Goal: Task Accomplishment & Management: Use online tool/utility

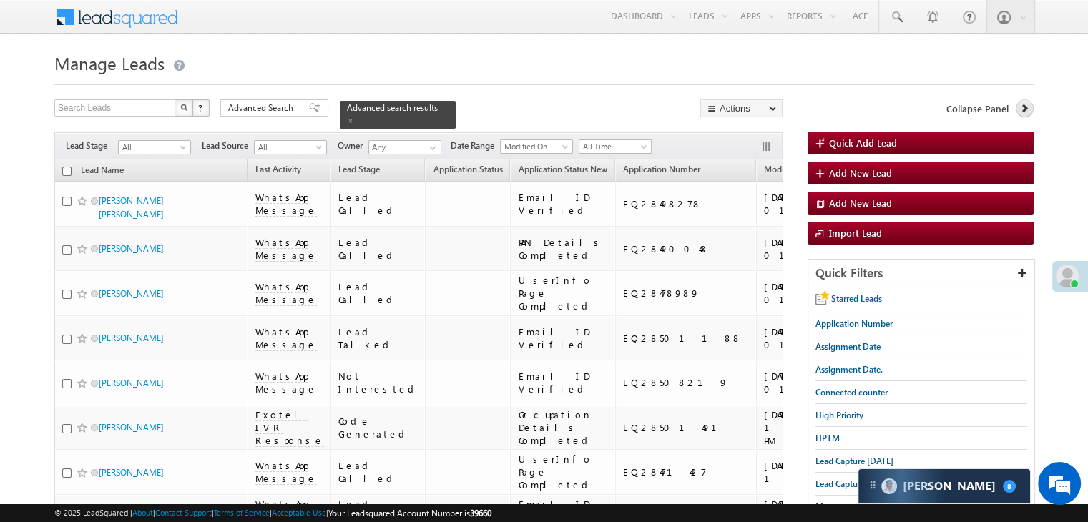
click at [1027, 107] on icon at bounding box center [1024, 108] width 10 height 10
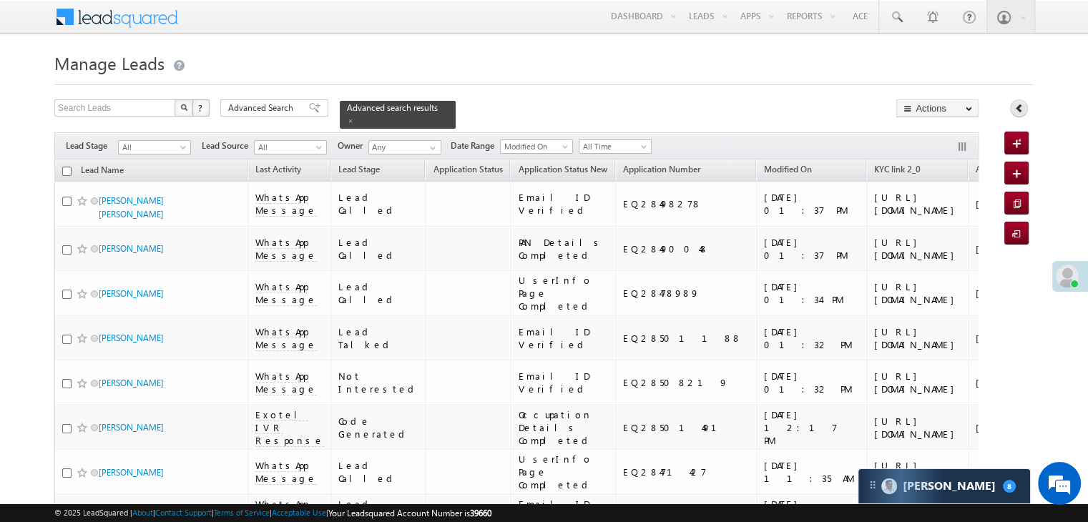
click at [1027, 107] on link at bounding box center [1019, 108] width 18 height 18
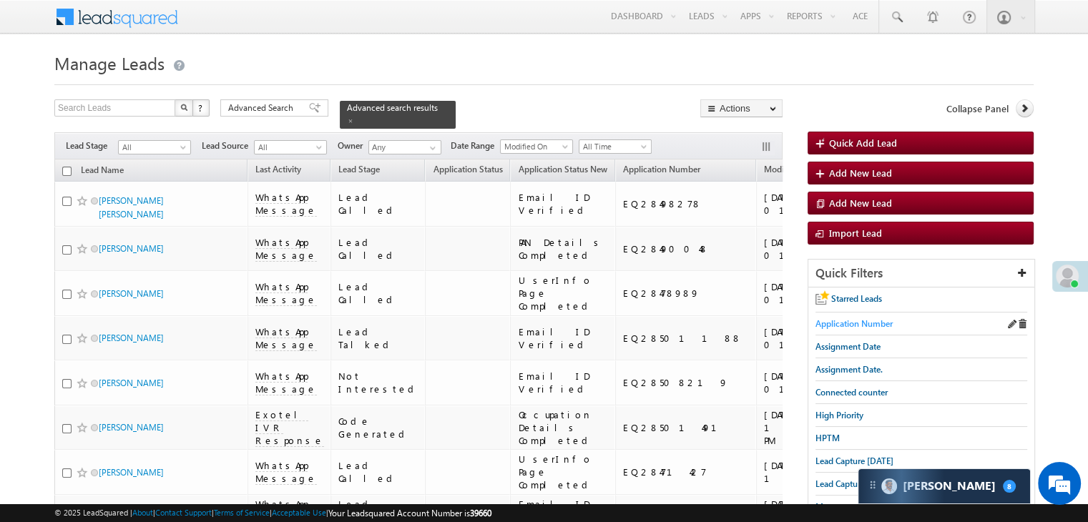
click at [861, 324] on span "Application Number" at bounding box center [854, 323] width 77 height 11
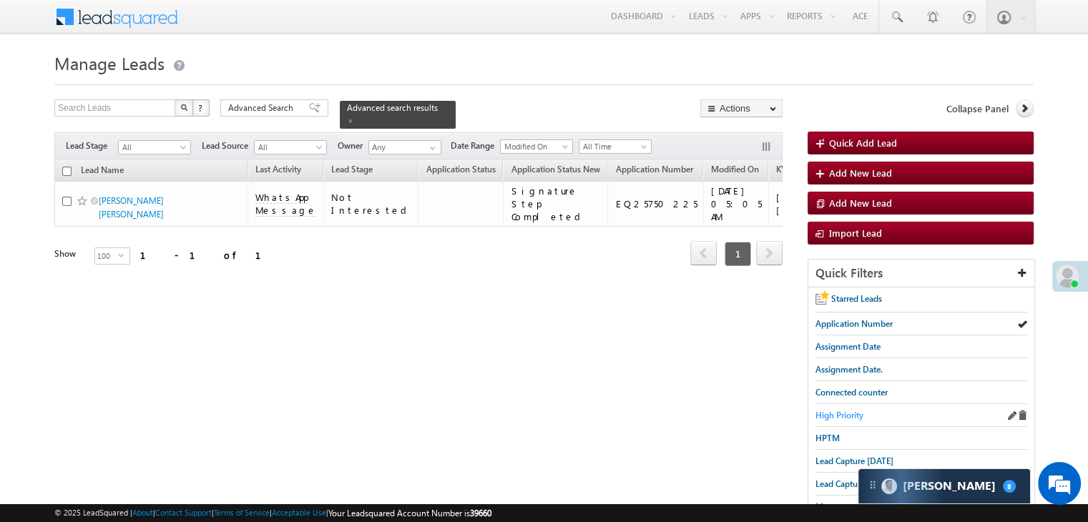
click at [836, 413] on span "High Priority" at bounding box center [840, 415] width 48 height 11
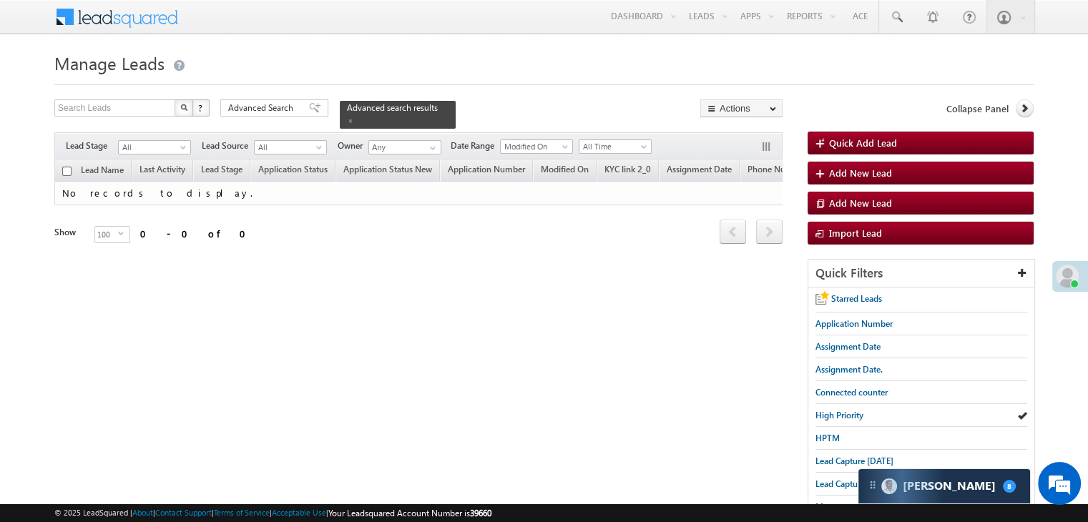
drag, startPoint x: 254, startPoint y: 112, endPoint x: 266, endPoint y: 135, distance: 25.9
click at [254, 112] on span "Advanced Search" at bounding box center [262, 108] width 69 height 13
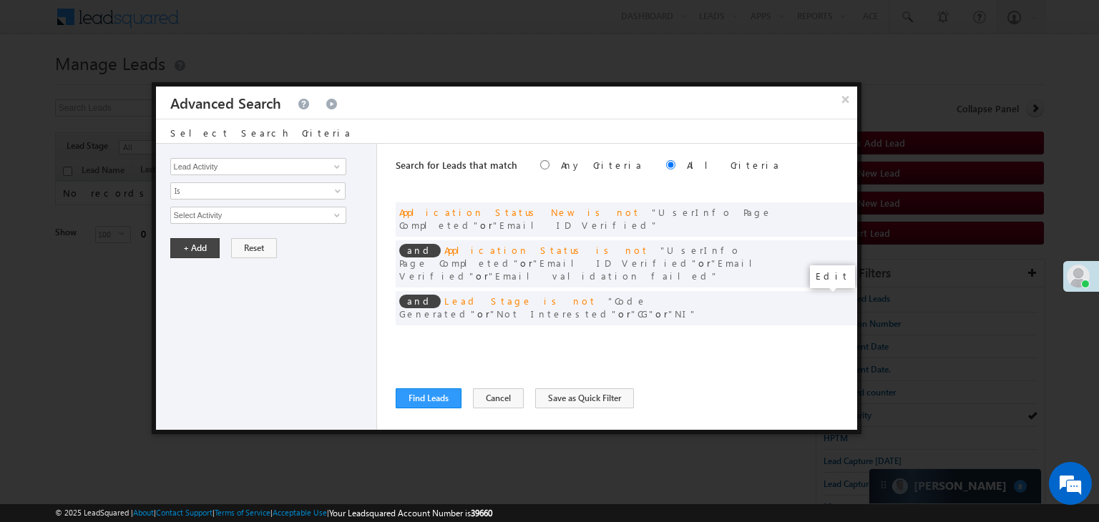
click at [819, 333] on span at bounding box center [824, 338] width 10 height 10
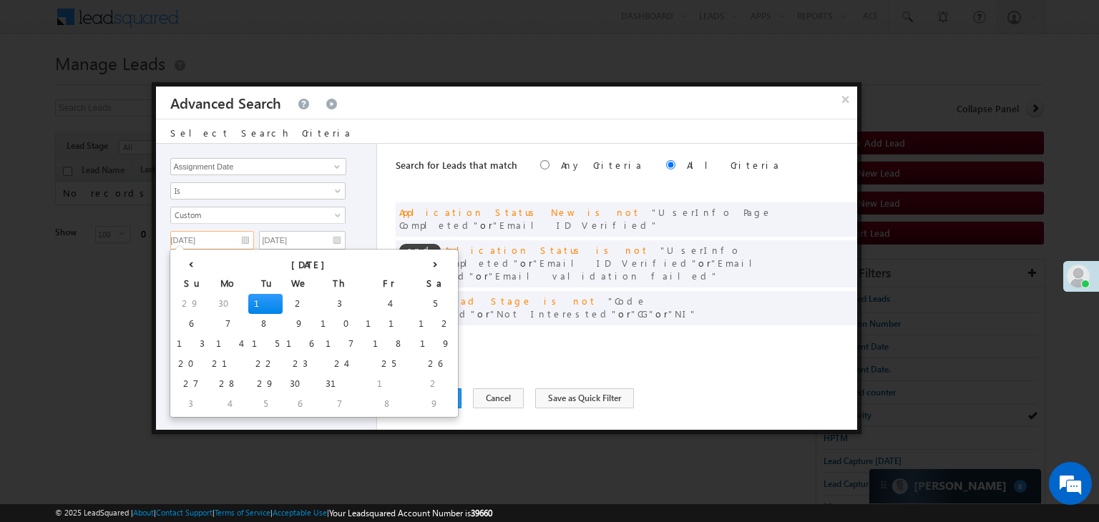
click at [237, 240] on input "07/01/25" at bounding box center [212, 240] width 84 height 19
click at [415, 264] on th "›" at bounding box center [435, 263] width 40 height 21
click at [386, 404] on td "5" at bounding box center [403, 404] width 34 height 20
type input "09/05/25"
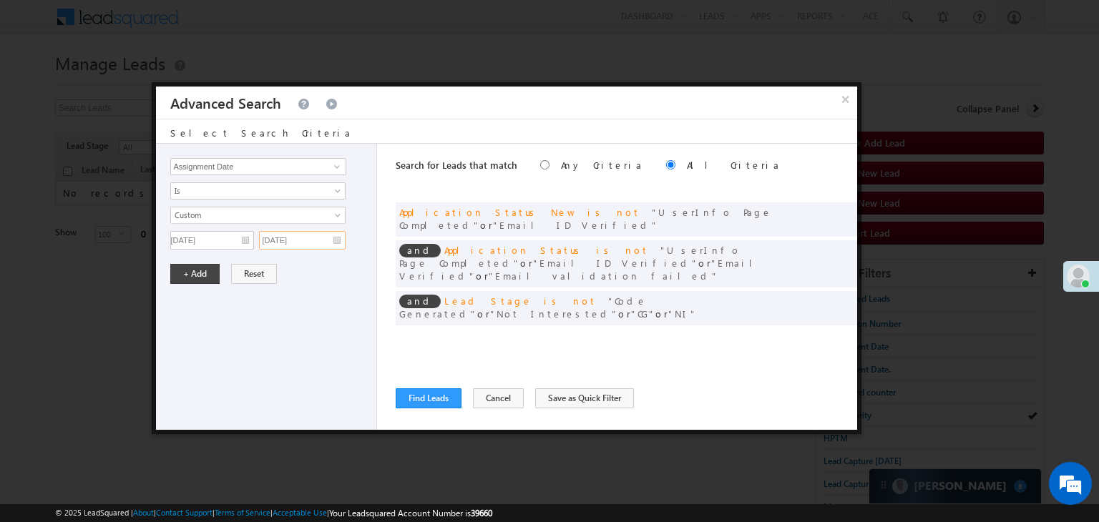
click at [326, 237] on input "07/01/25" at bounding box center [302, 240] width 87 height 19
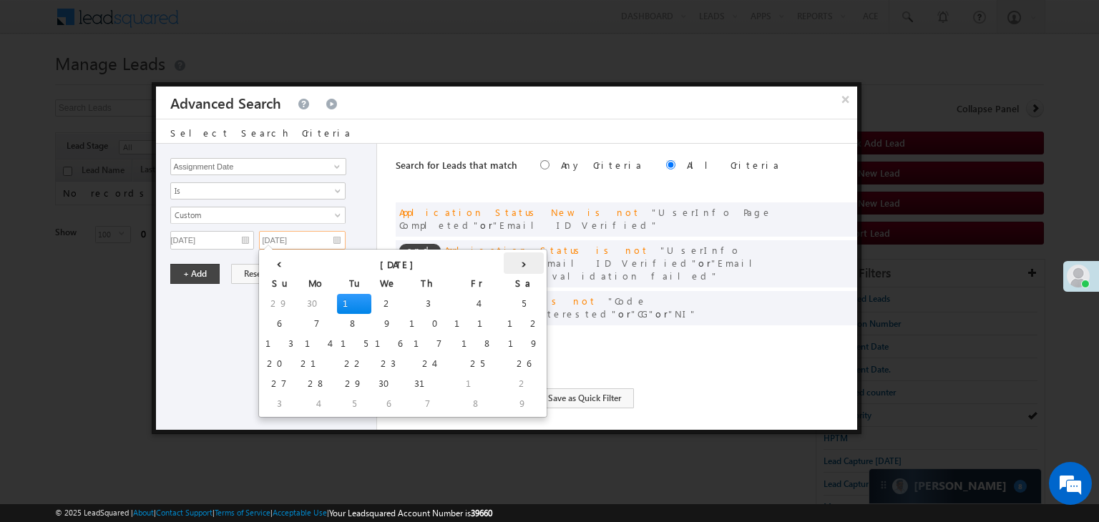
click at [504, 268] on th "›" at bounding box center [524, 263] width 40 height 21
click at [509, 404] on td "6" at bounding box center [526, 404] width 34 height 20
type input "09/06/25"
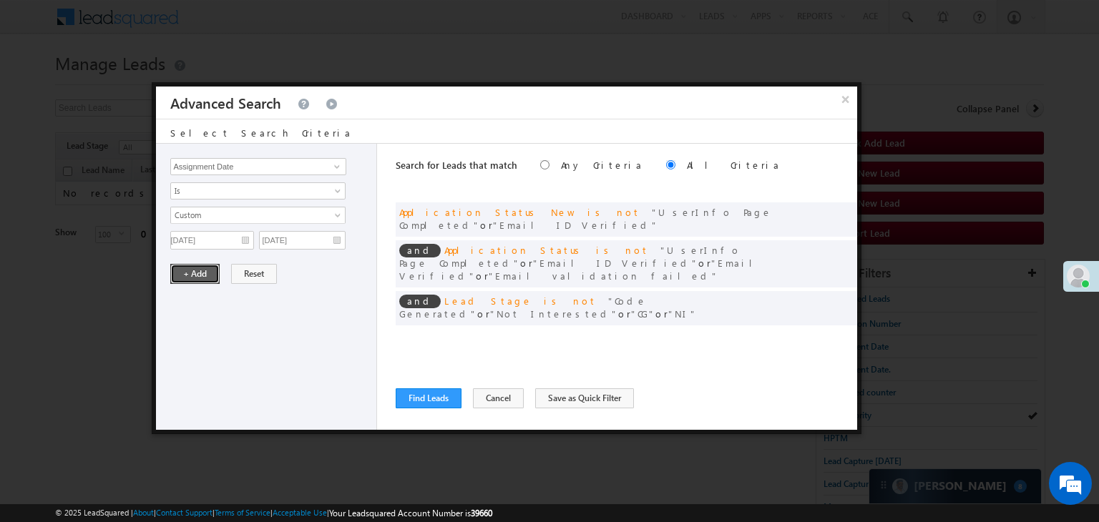
click at [195, 271] on button "+ Add" at bounding box center [194, 274] width 49 height 20
click at [439, 401] on button "Find Leads" at bounding box center [429, 398] width 66 height 20
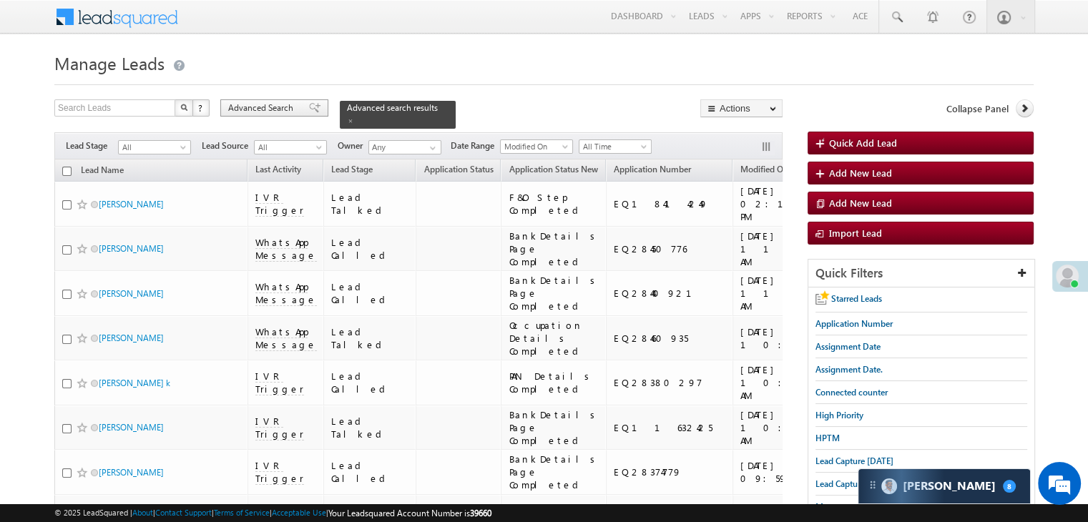
click at [298, 110] on div "Advanced Search" at bounding box center [274, 107] width 108 height 17
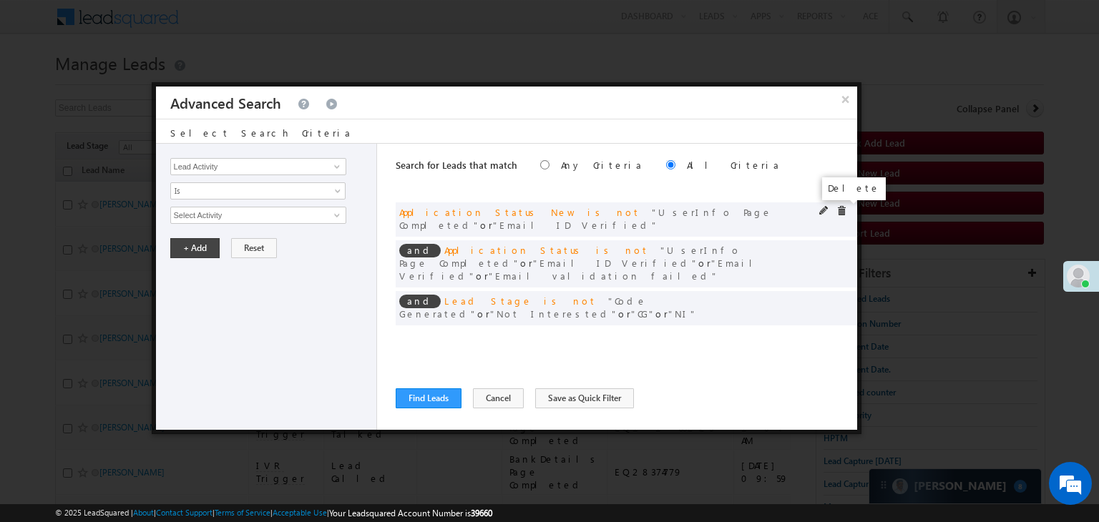
click at [840, 214] on span at bounding box center [841, 211] width 10 height 10
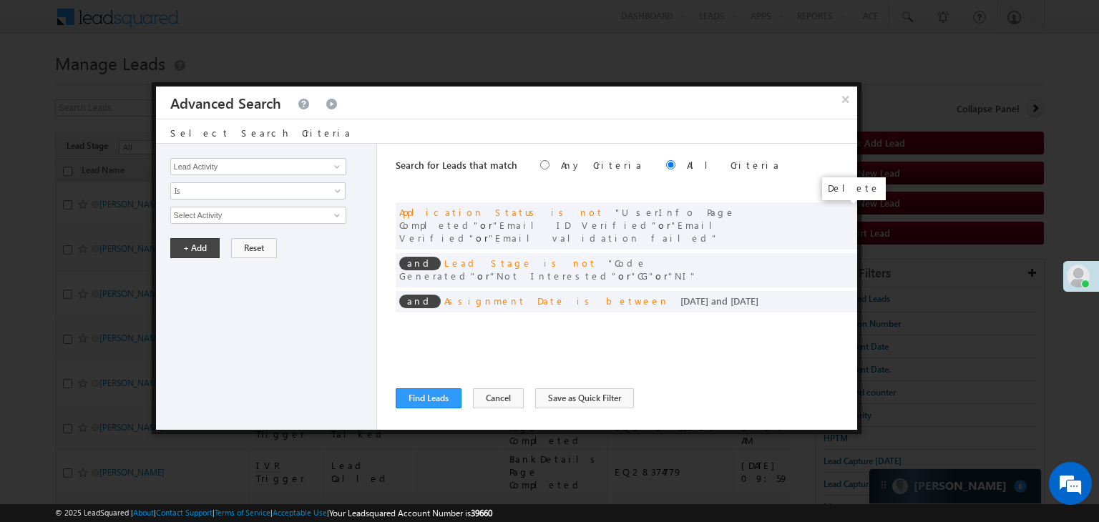
click at [0, 0] on span at bounding box center [0, 0] width 0 height 0
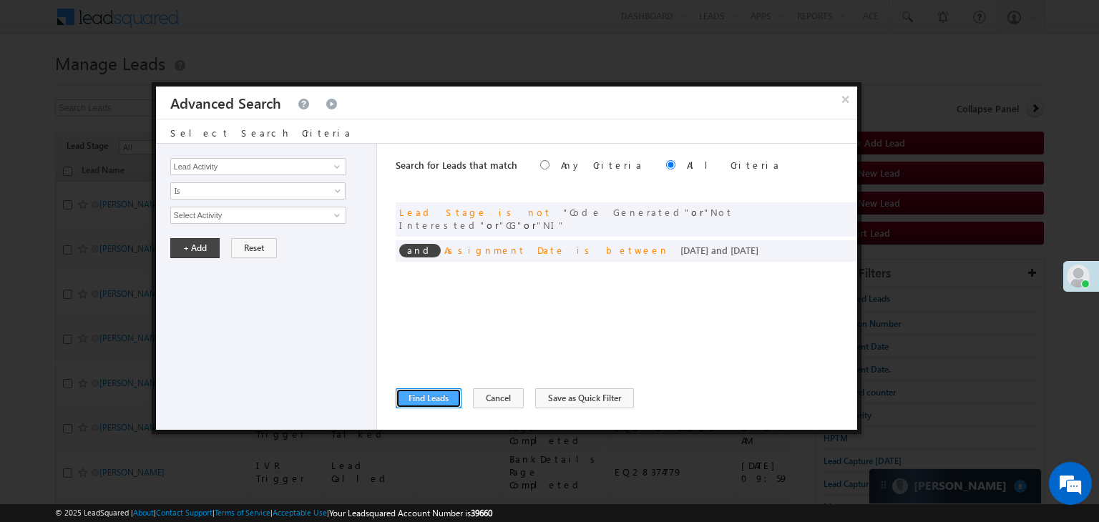
click at [418, 393] on button "Find Leads" at bounding box center [429, 398] width 66 height 20
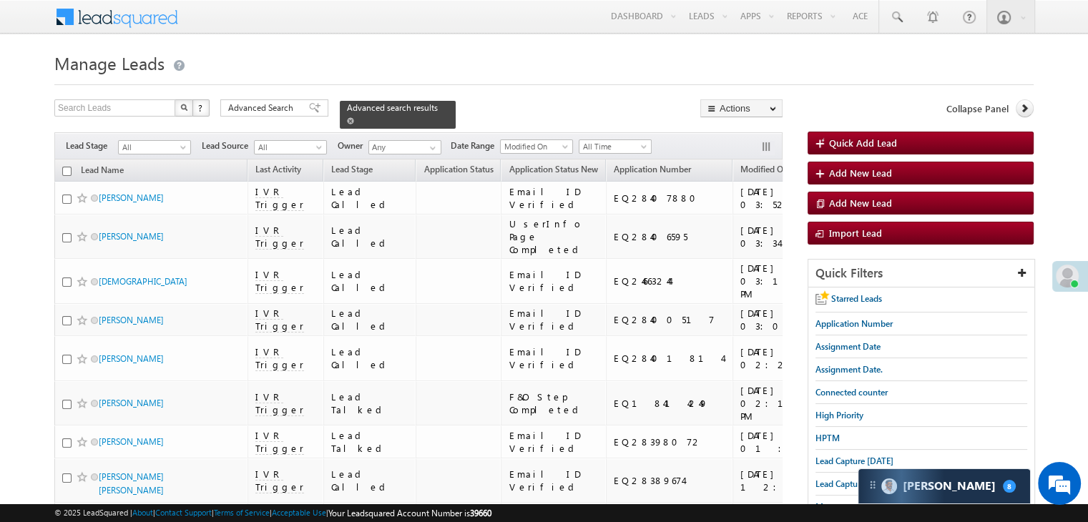
click at [354, 117] on span at bounding box center [350, 120] width 7 height 7
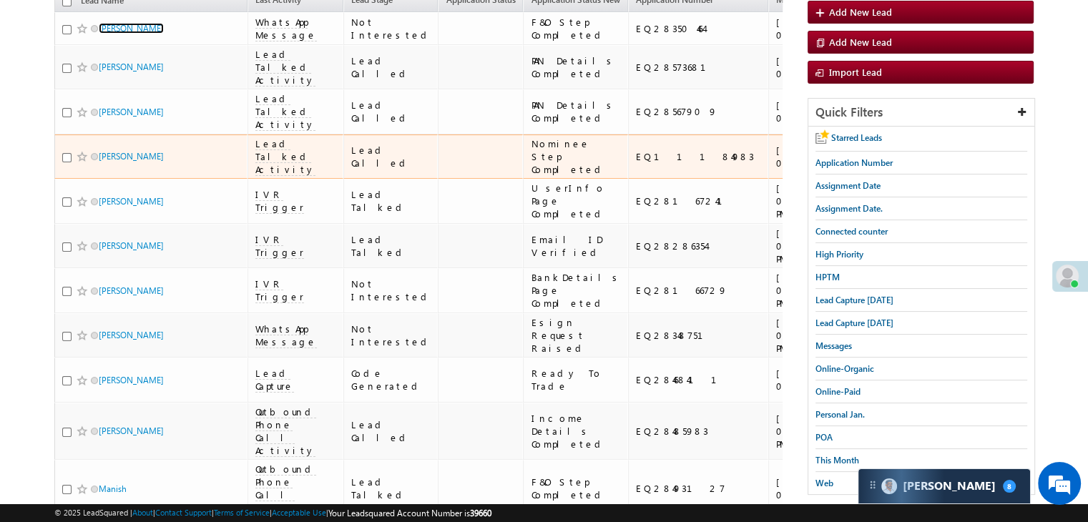
scroll to position [215, 0]
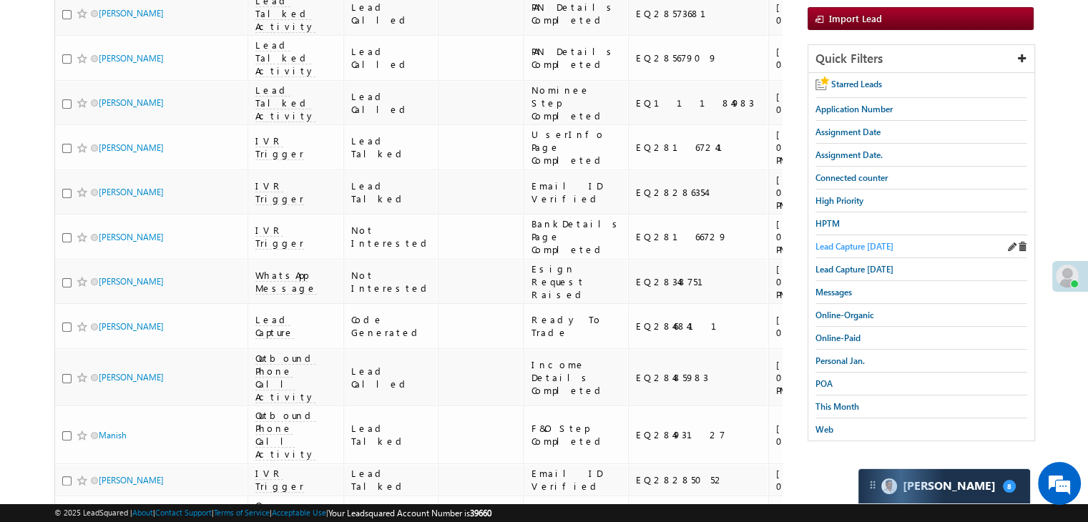
click at [847, 243] on span "Lead Capture [DATE]" at bounding box center [855, 246] width 78 height 11
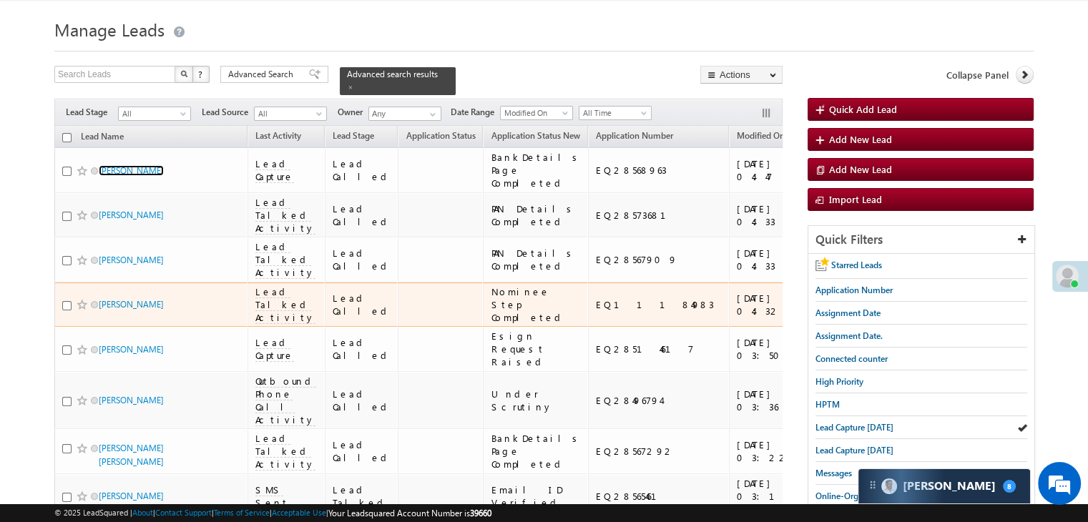
scroll to position [0, 0]
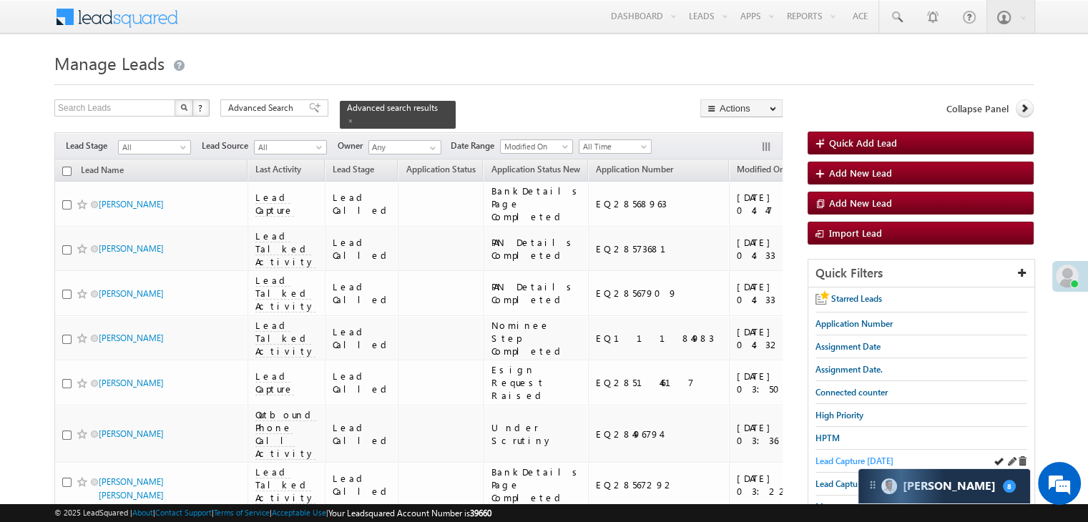
click at [850, 461] on span "Lead Capture [DATE]" at bounding box center [855, 461] width 78 height 11
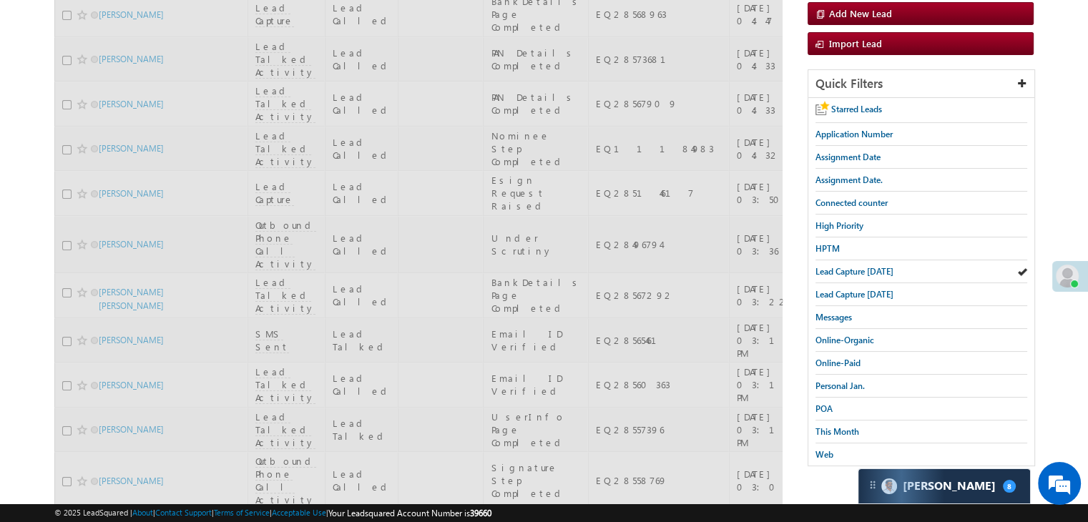
scroll to position [215, 0]
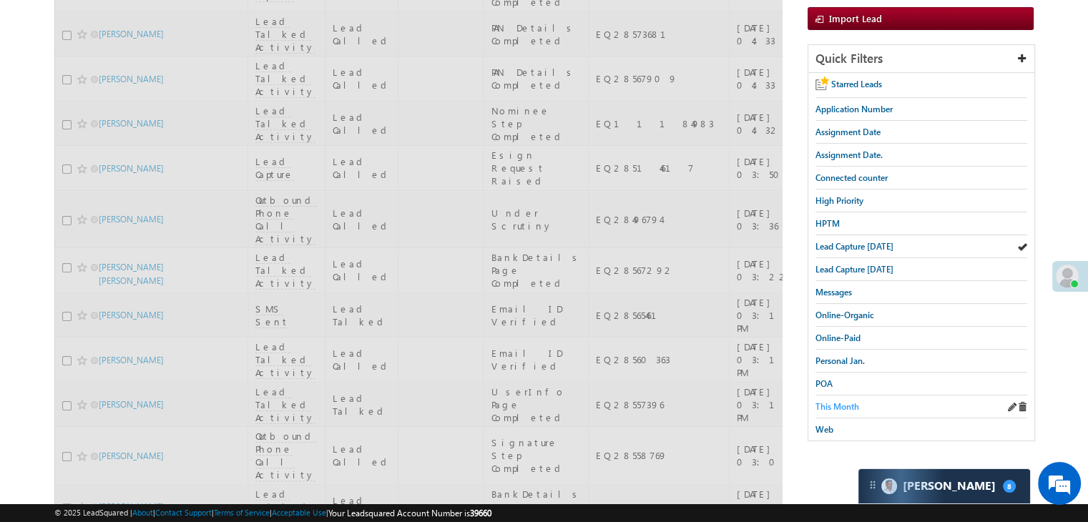
click at [848, 404] on span "This Month" at bounding box center [838, 406] width 44 height 11
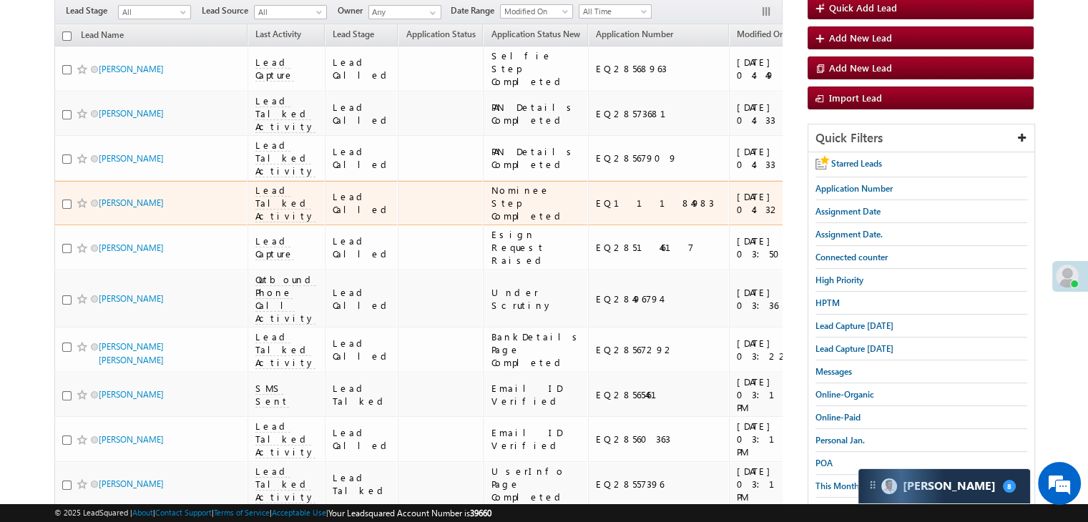
scroll to position [0, 0]
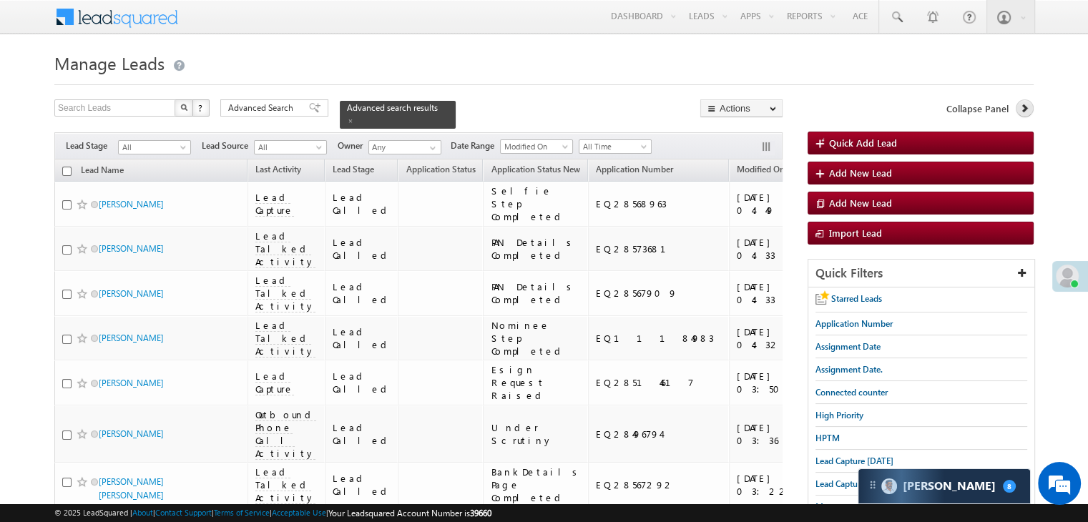
click at [1021, 108] on icon at bounding box center [1024, 108] width 10 height 10
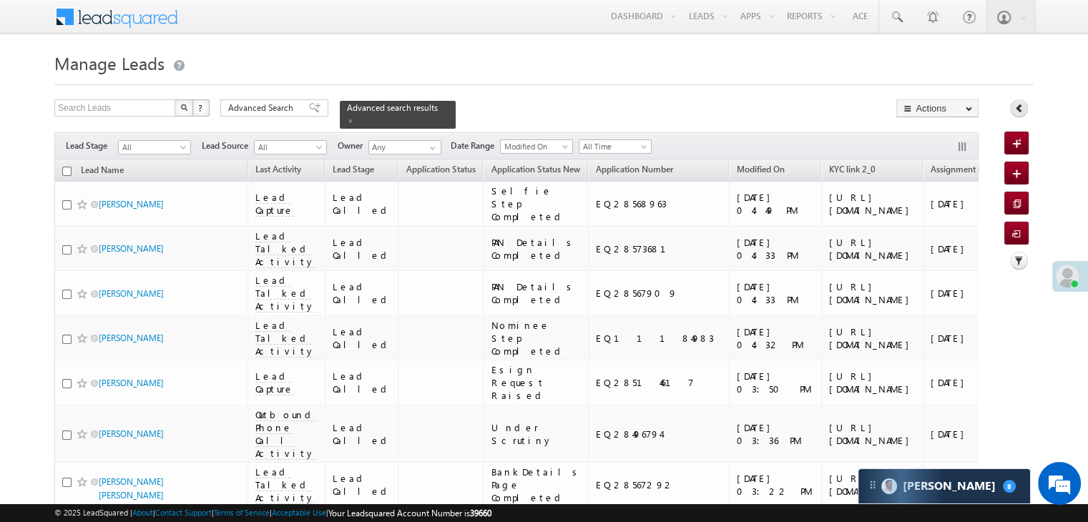
click at [1021, 108] on icon at bounding box center [1019, 108] width 10 height 10
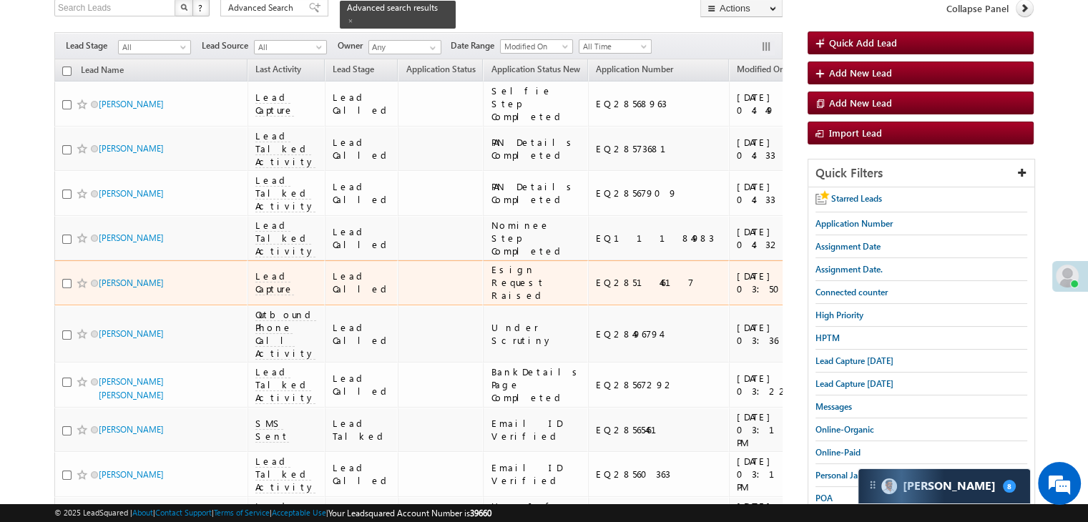
scroll to position [72, 0]
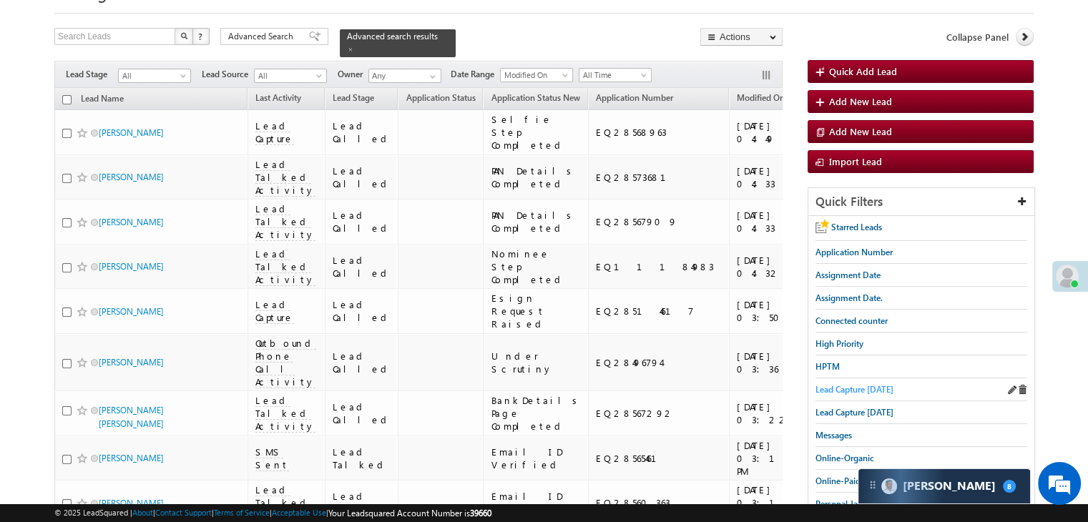
click at [821, 388] on span "Lead Capture [DATE]" at bounding box center [855, 389] width 78 height 11
click at [858, 384] on span "Lead Capture [DATE]" at bounding box center [855, 389] width 78 height 11
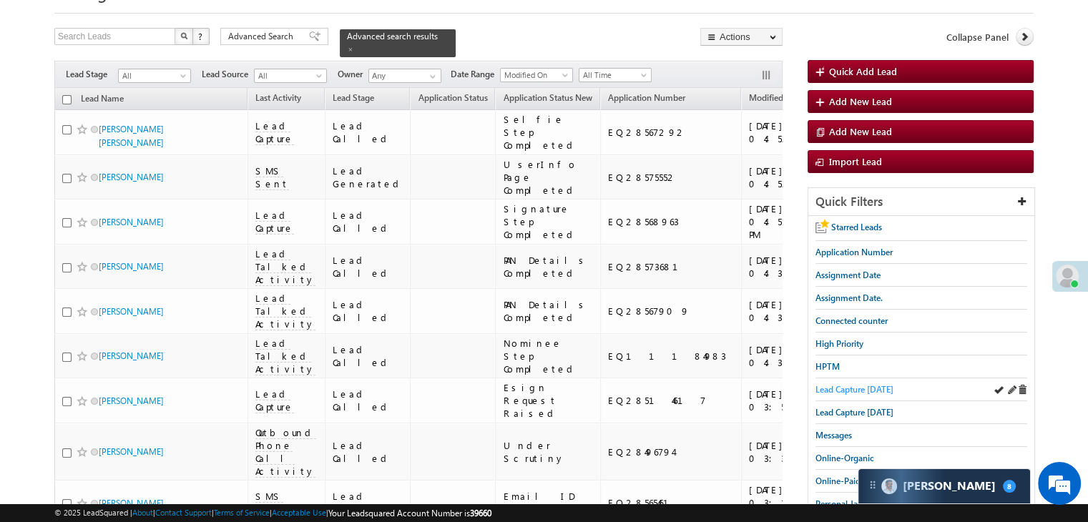
click at [857, 386] on span "Lead Capture [DATE]" at bounding box center [855, 389] width 78 height 11
click at [873, 384] on span "Lead Capture [DATE]" at bounding box center [855, 389] width 78 height 11
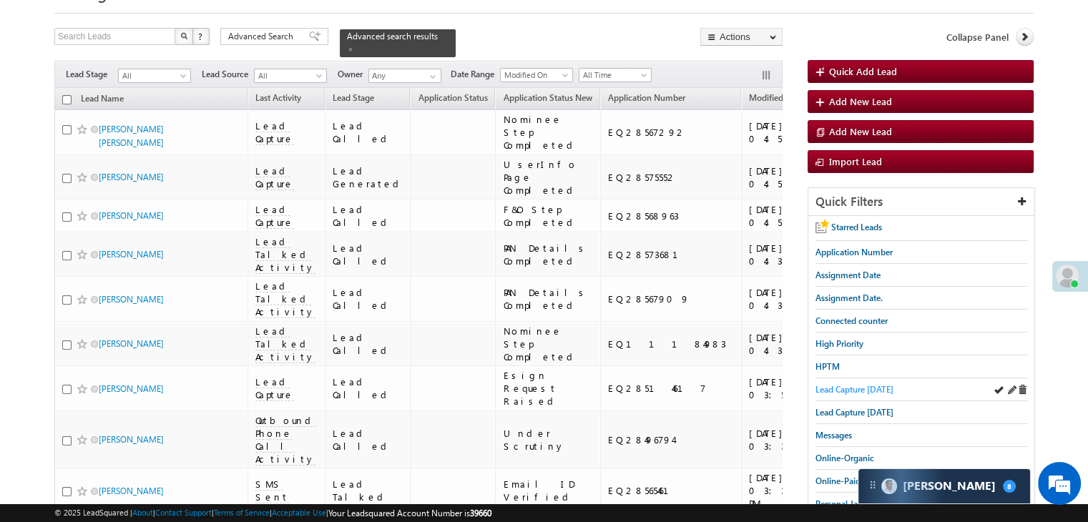
click at [874, 386] on span "Lead Capture [DATE]" at bounding box center [855, 389] width 78 height 11
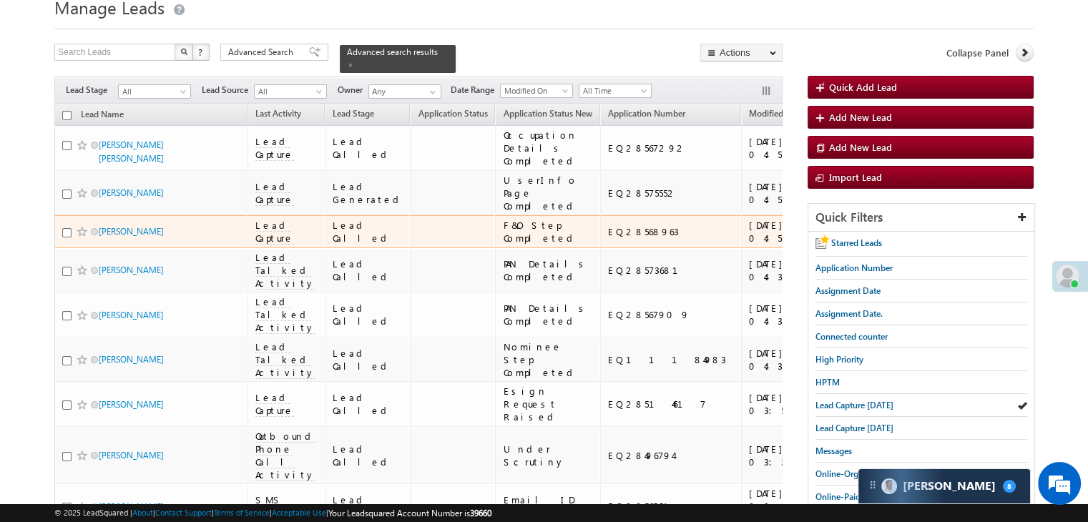
scroll to position [0, 0]
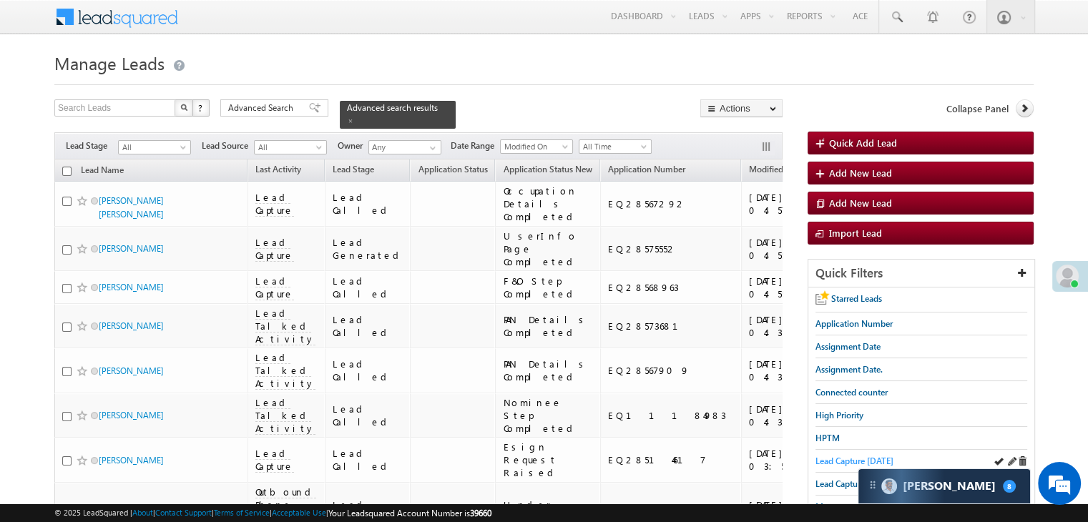
click at [824, 456] on span "Lead Capture [DATE]" at bounding box center [855, 461] width 78 height 11
click at [843, 459] on span "Lead Capture [DATE]" at bounding box center [855, 461] width 78 height 11
click at [846, 458] on span "Lead Capture [DATE]" at bounding box center [855, 461] width 78 height 11
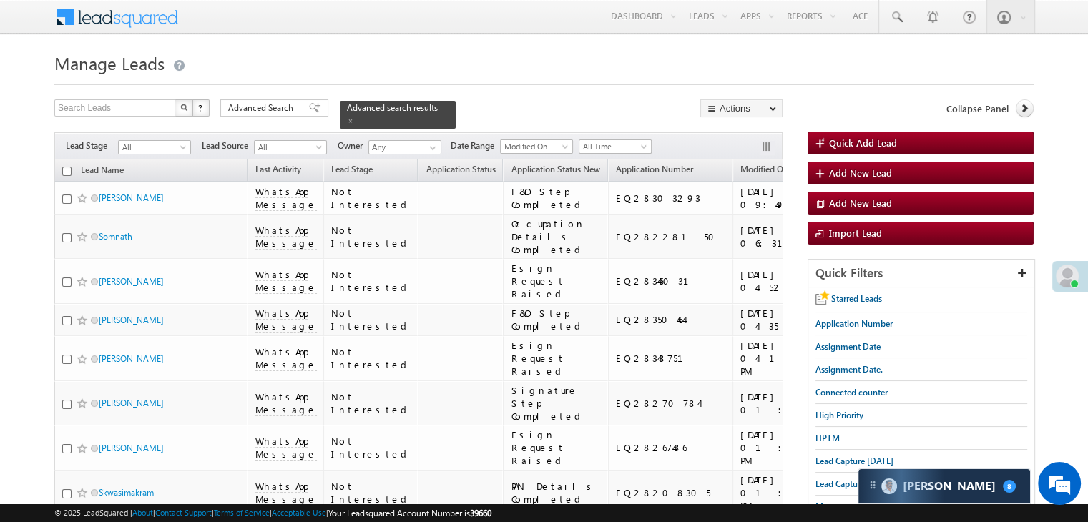
click at [1014, 114] on div "Collapse Panel" at bounding box center [921, 111] width 226 height 25
click at [1024, 104] on icon at bounding box center [1024, 108] width 10 height 10
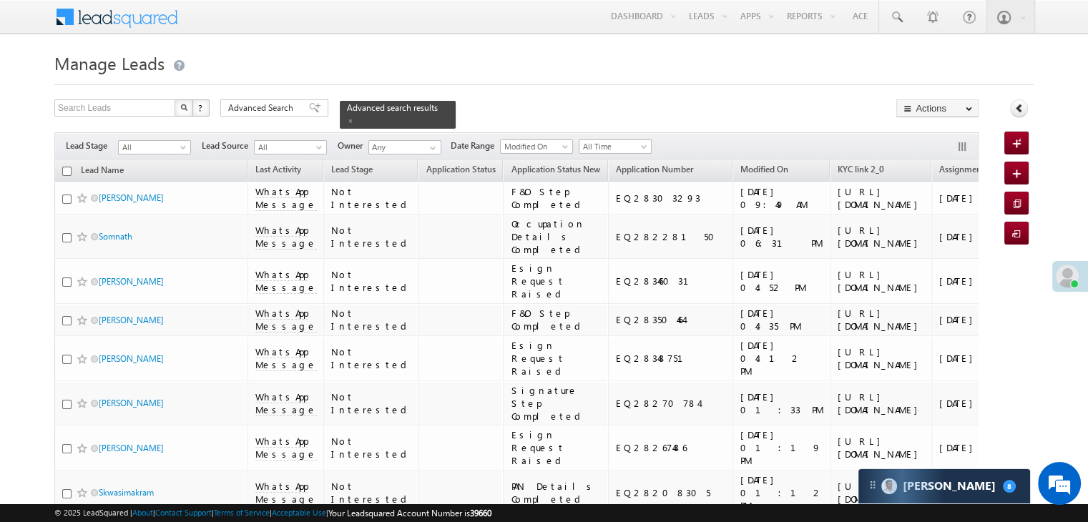
click at [66, 167] on input "checkbox" at bounding box center [66, 171] width 9 height 9
checkbox input "true"
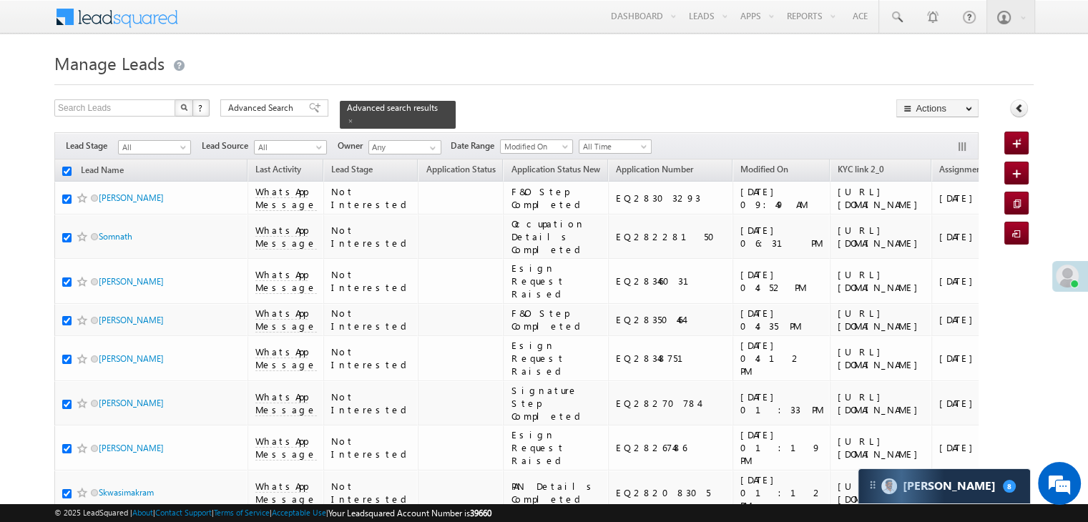
checkbox input "true"
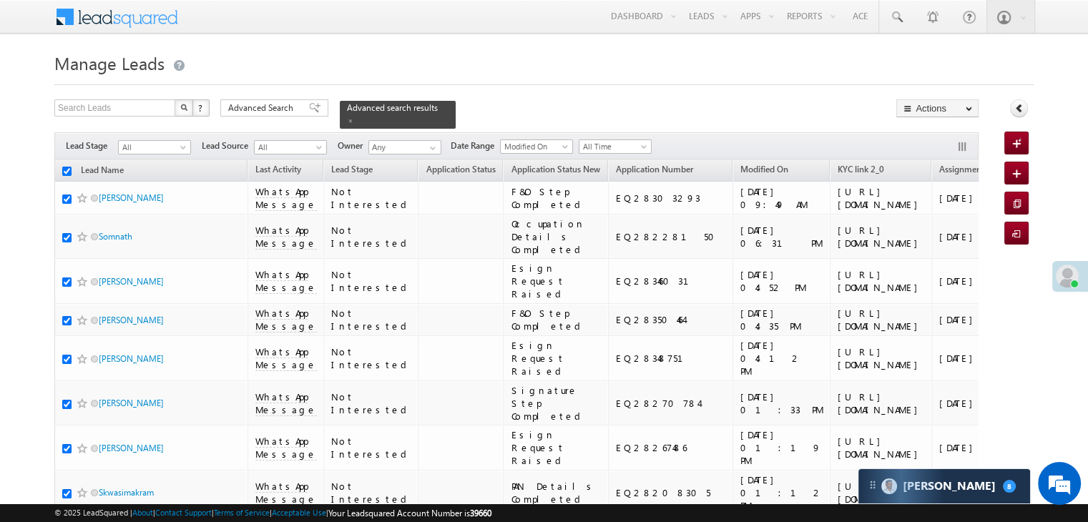
checkbox input "true"
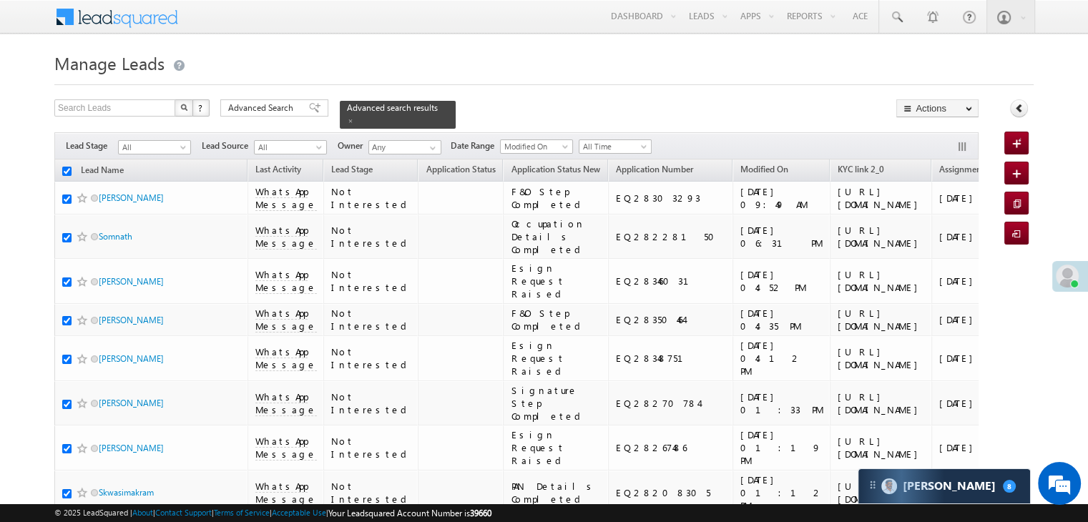
checkbox input "true"
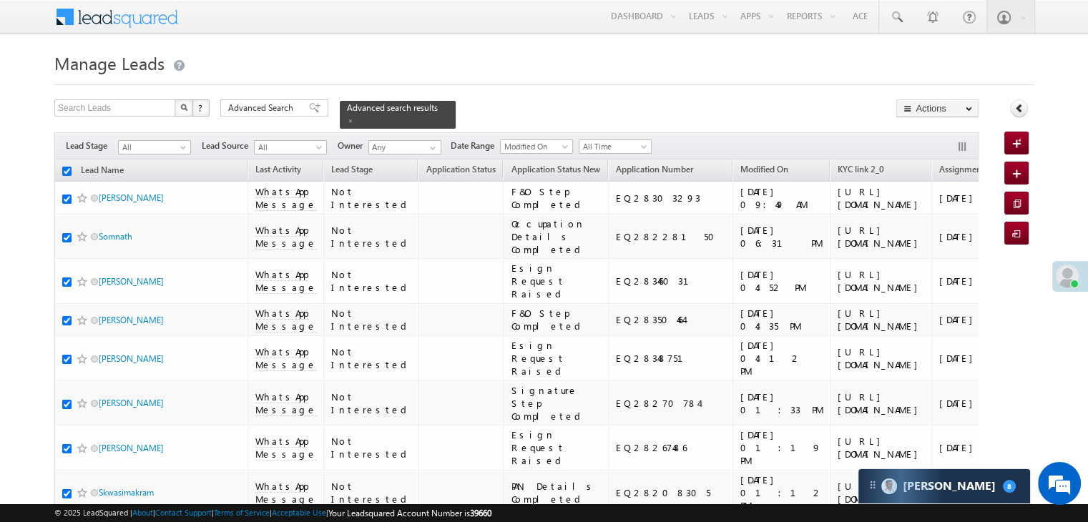
checkbox input "true"
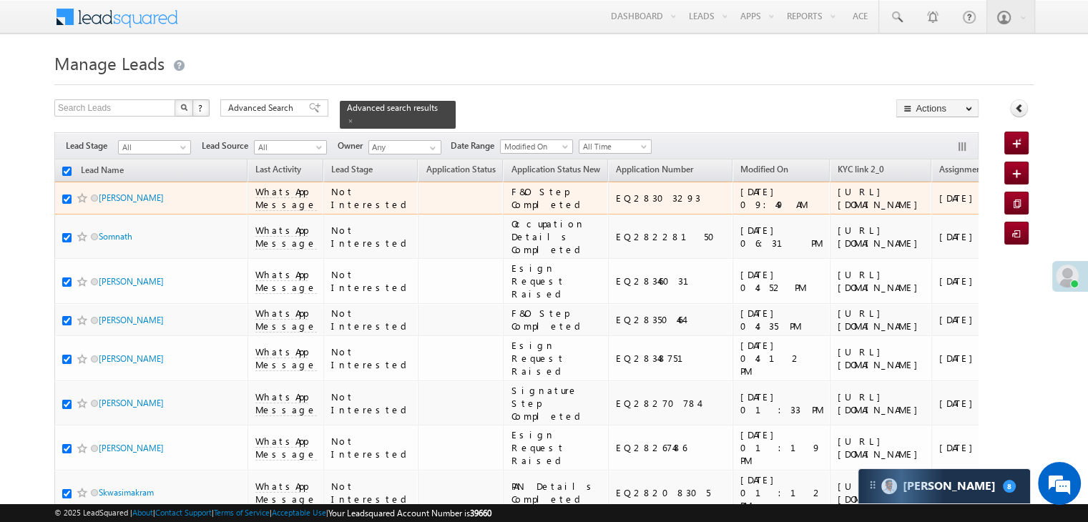
click at [66, 204] on input "checkbox" at bounding box center [66, 199] width 9 height 9
checkbox input "false"
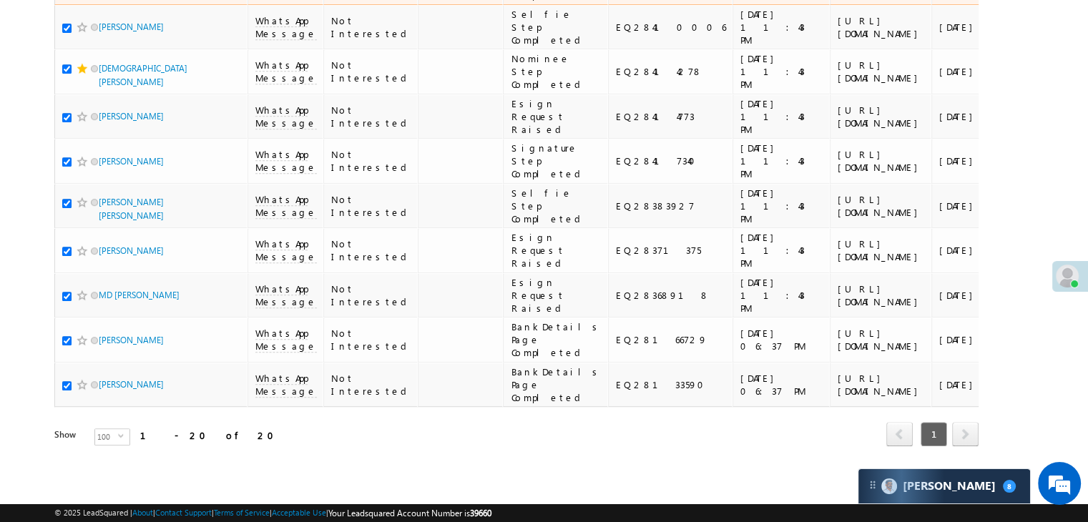
scroll to position [787, 0]
checkbox input "false"
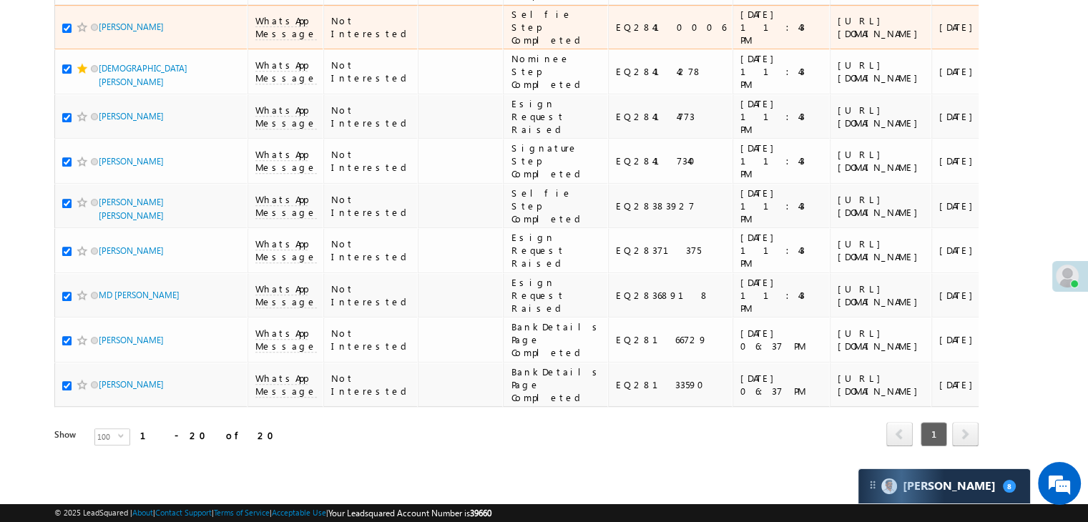
click at [66, 33] on input "checkbox" at bounding box center [66, 28] width 9 height 9
checkbox input "false"
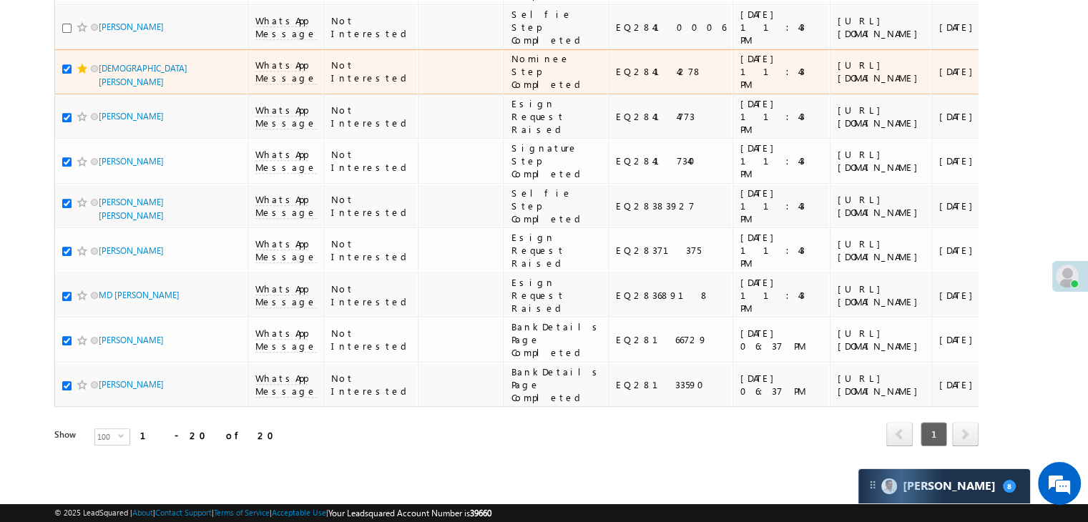
click at [66, 74] on input "checkbox" at bounding box center [66, 68] width 9 height 9
checkbox input "false"
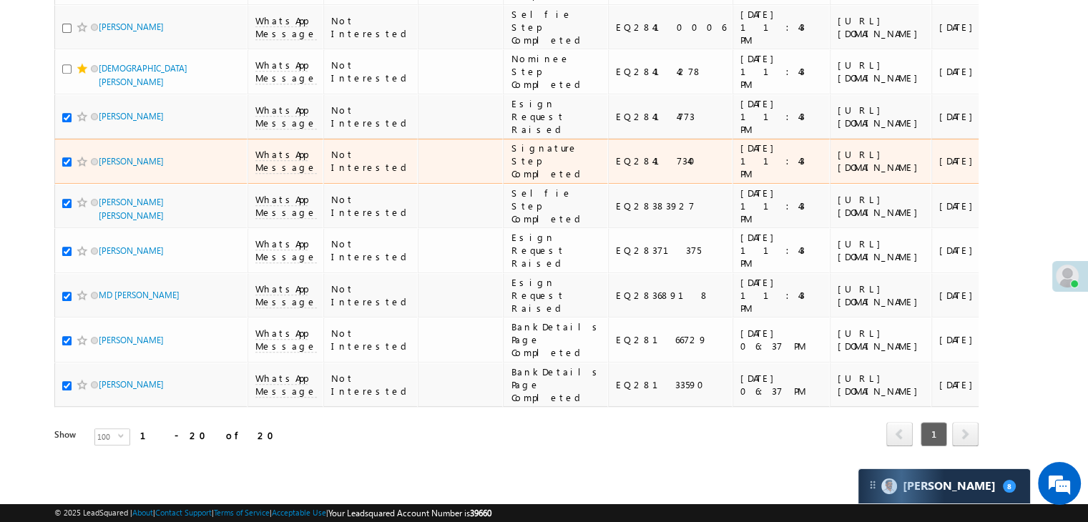
scroll to position [930, 0]
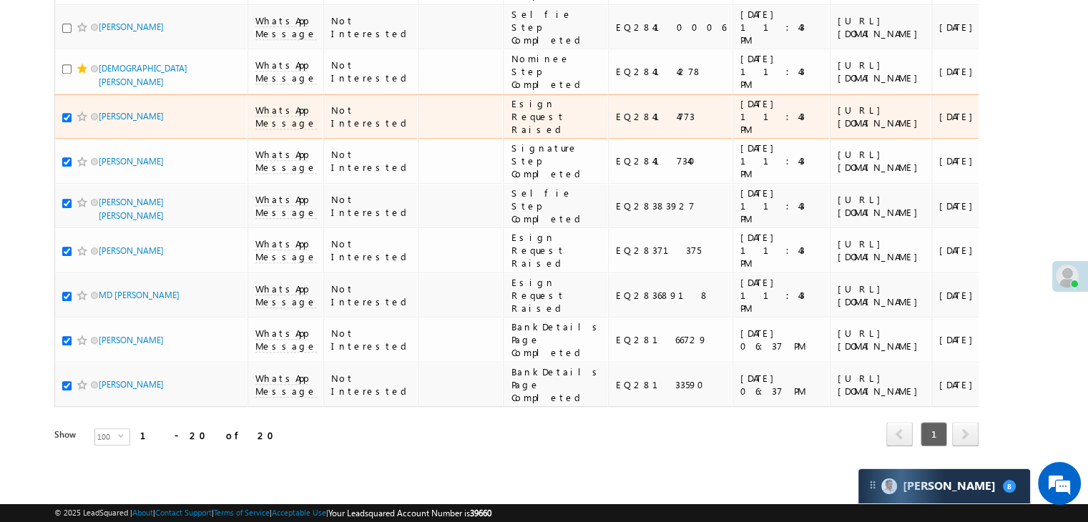
click at [66, 122] on input "checkbox" at bounding box center [66, 117] width 9 height 9
checkbox input "false"
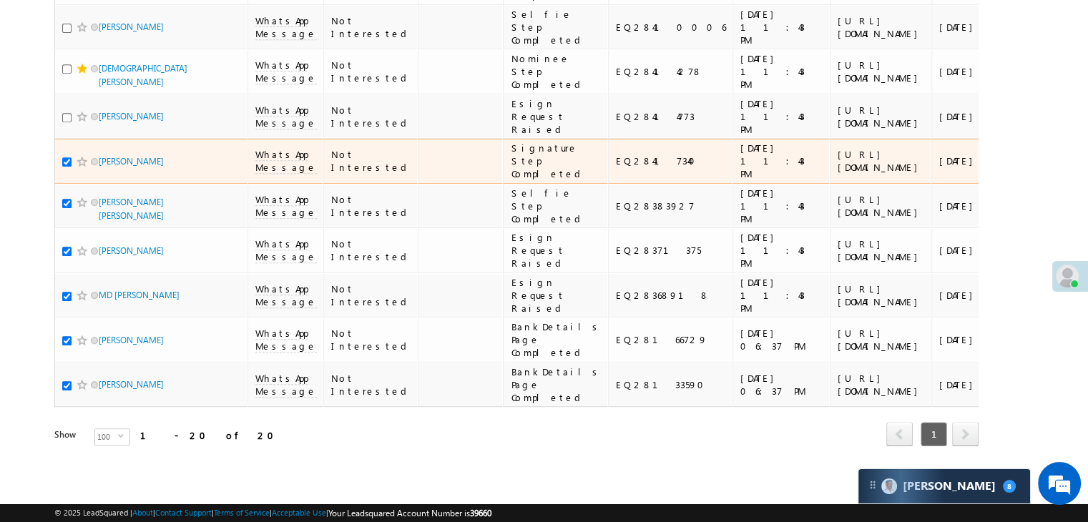
click at [66, 167] on input "checkbox" at bounding box center [66, 161] width 9 height 9
checkbox input "false"
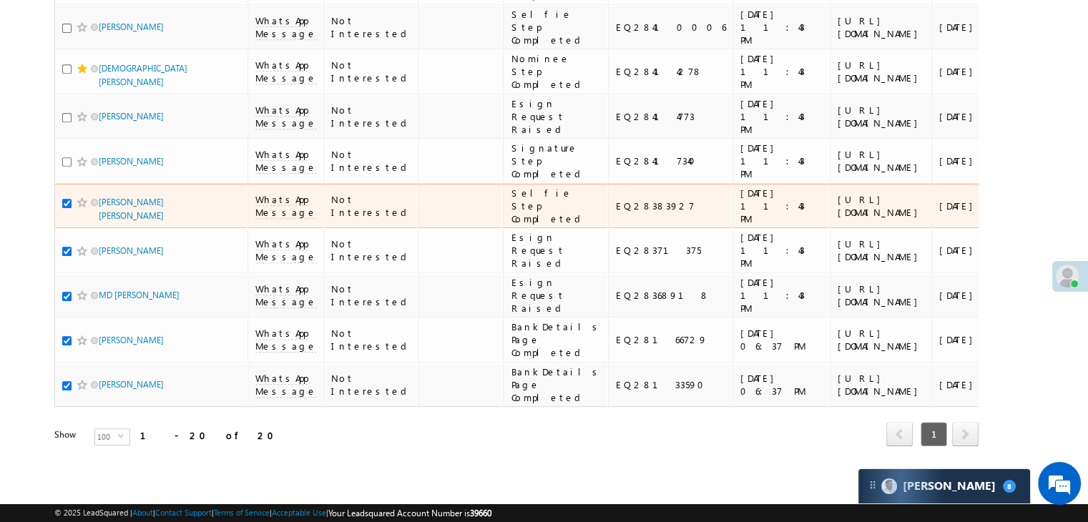
scroll to position [1073, 0]
click at [66, 208] on input "checkbox" at bounding box center [66, 203] width 9 height 9
checkbox input "false"
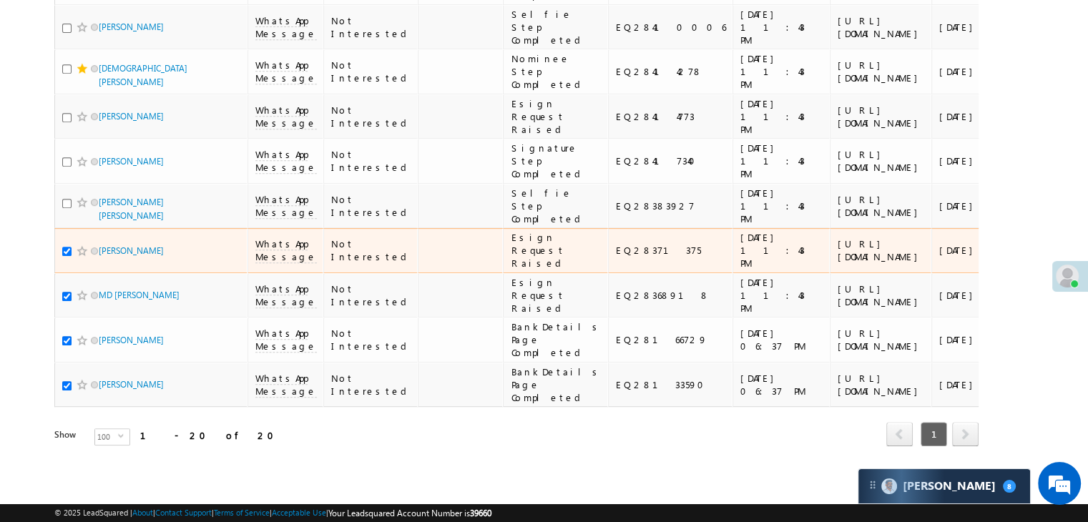
click at [66, 256] on input "checkbox" at bounding box center [66, 251] width 9 height 9
checkbox input "false"
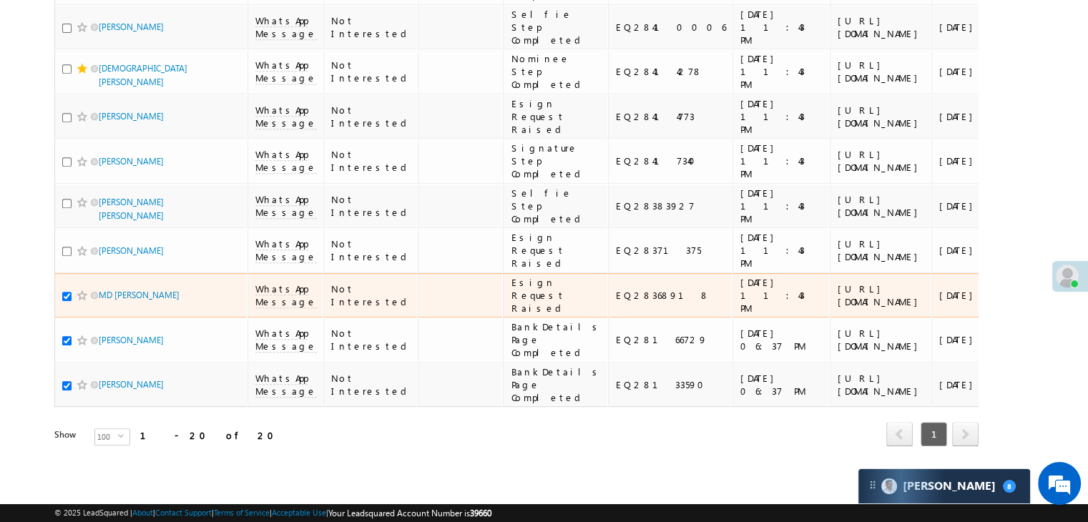
click at [63, 301] on input "checkbox" at bounding box center [66, 296] width 9 height 9
checkbox input "false"
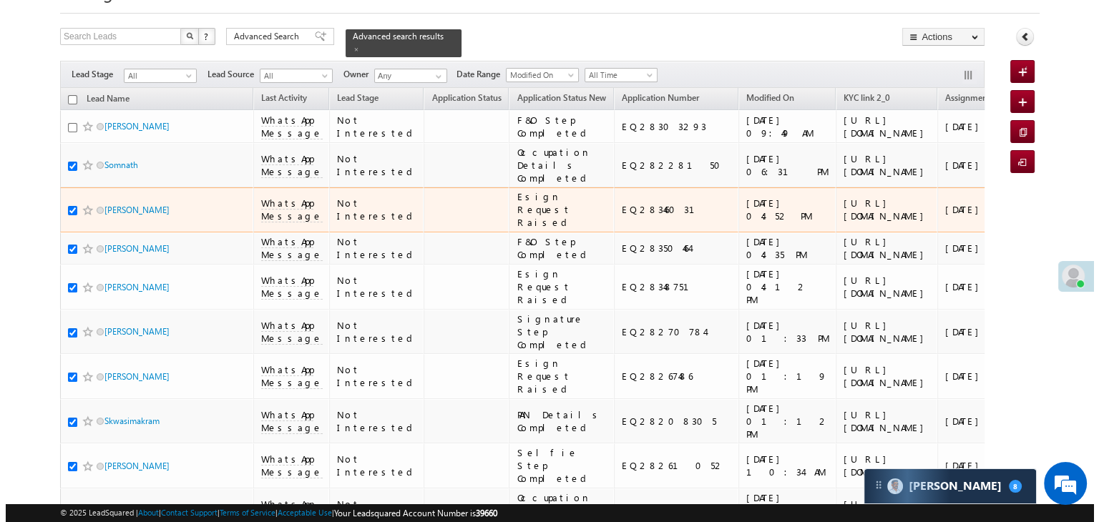
scroll to position [0, 0]
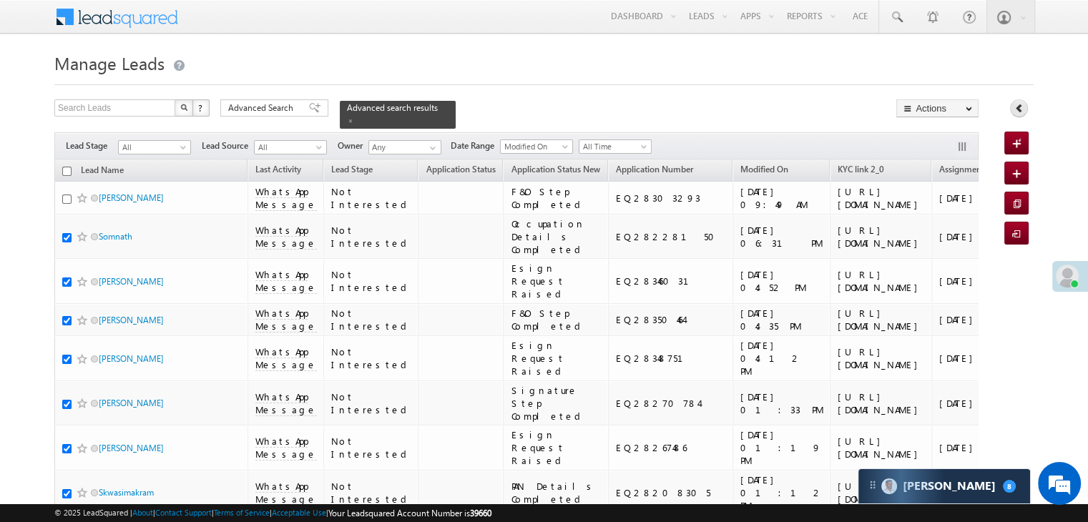
click at [1017, 112] on icon at bounding box center [1019, 108] width 10 height 10
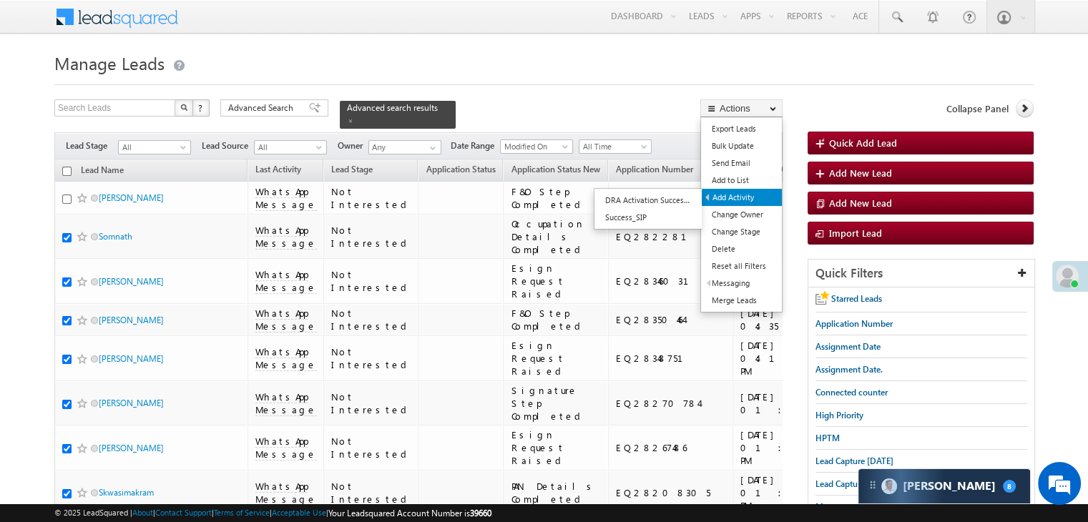
click at [740, 197] on link "Add Activity" at bounding box center [742, 197] width 80 height 17
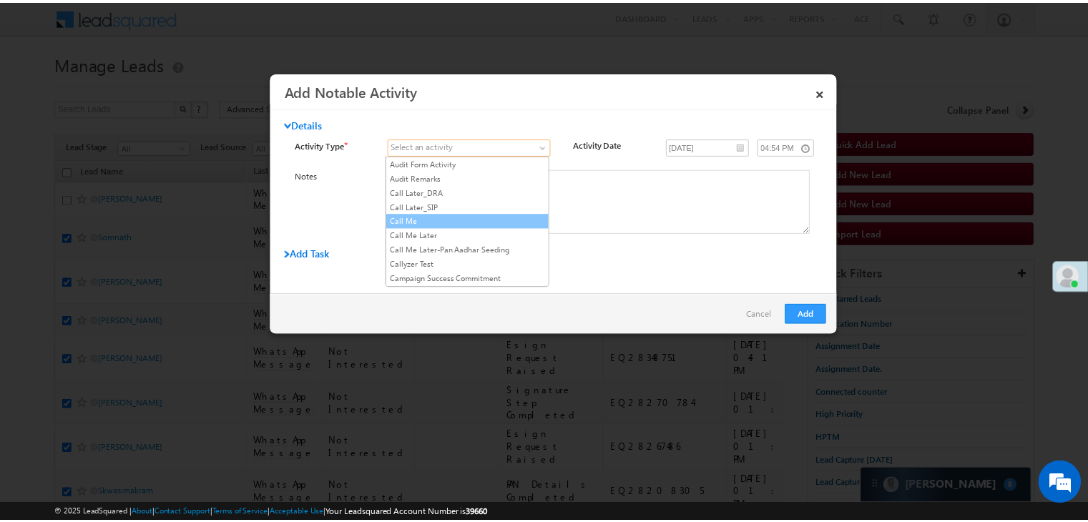
scroll to position [143, 0]
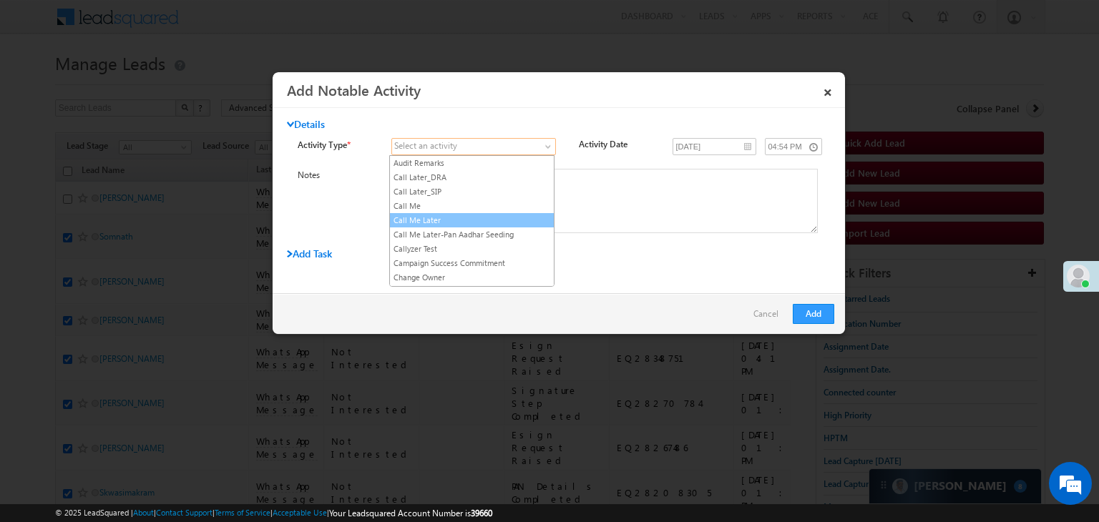
click at [502, 214] on link "Call Me Later" at bounding box center [472, 220] width 164 height 13
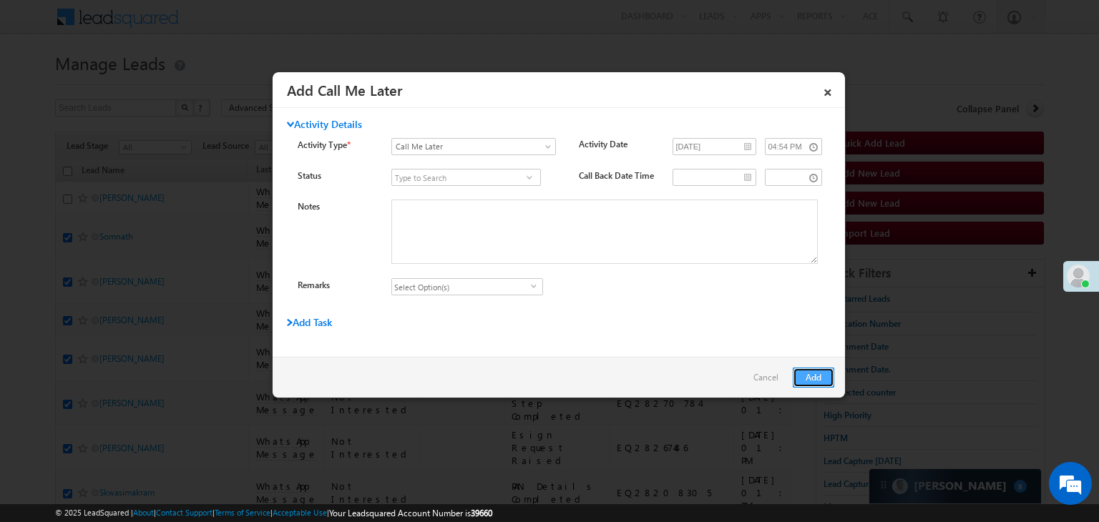
click at [813, 373] on button "Add" at bounding box center [813, 378] width 41 height 20
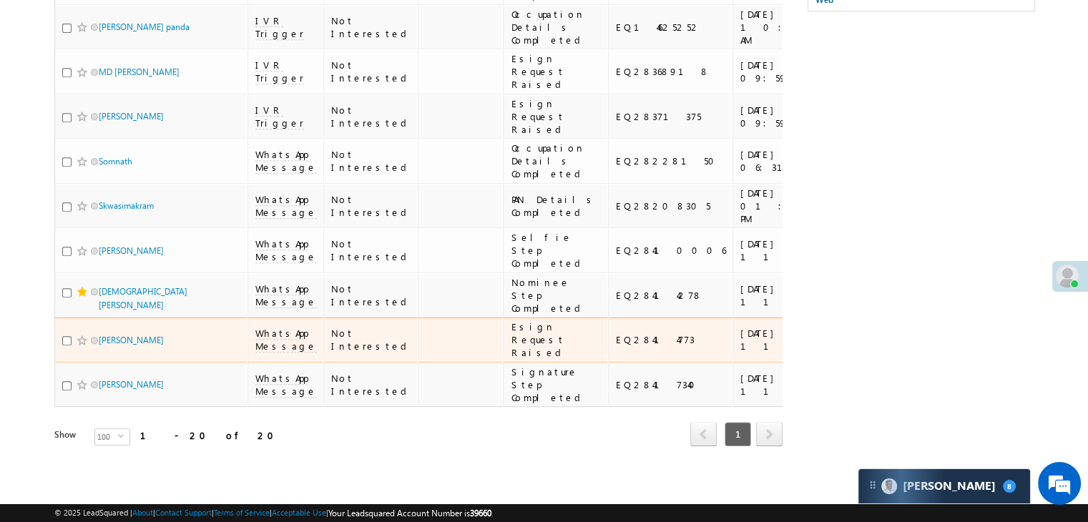
scroll to position [1436, 0]
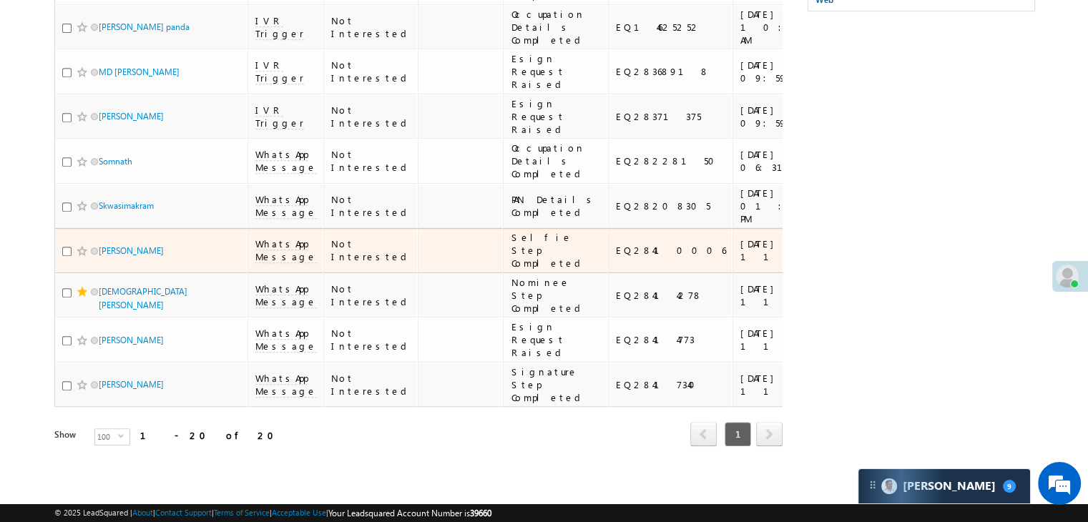
scroll to position [1436, 0]
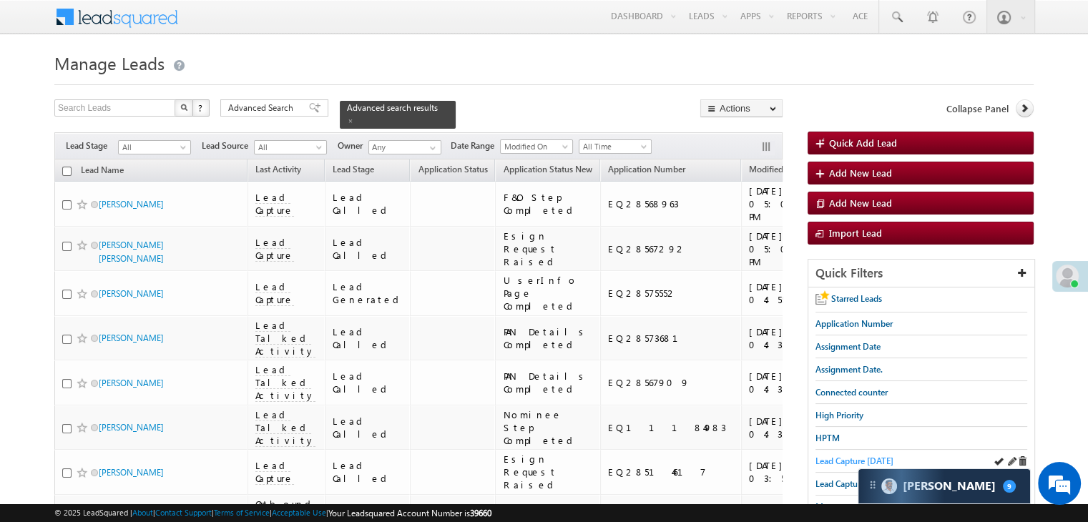
click at [831, 456] on span "Lead Capture [DATE]" at bounding box center [855, 461] width 78 height 11
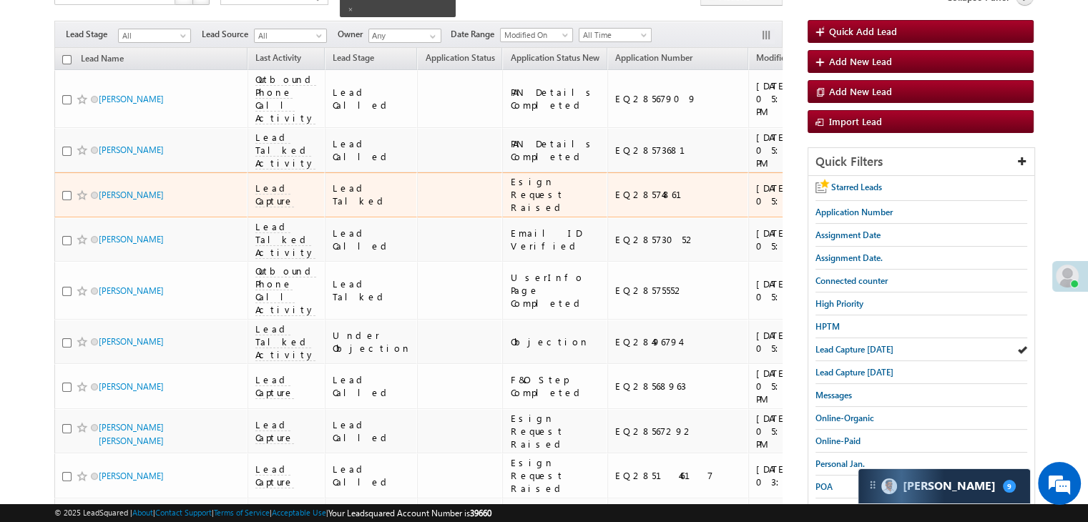
scroll to position [143, 0]
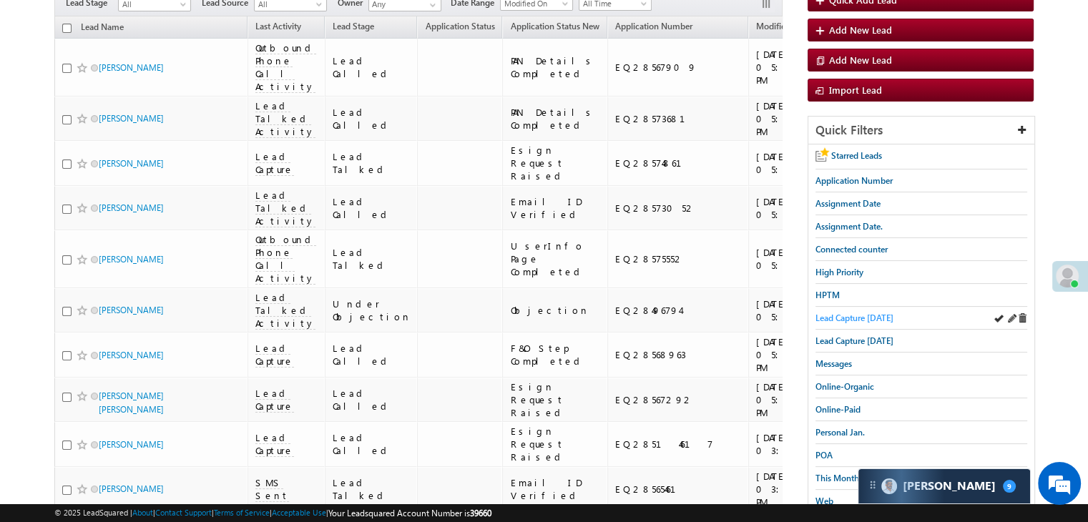
click at [847, 313] on span "Lead Capture [DATE]" at bounding box center [855, 318] width 78 height 11
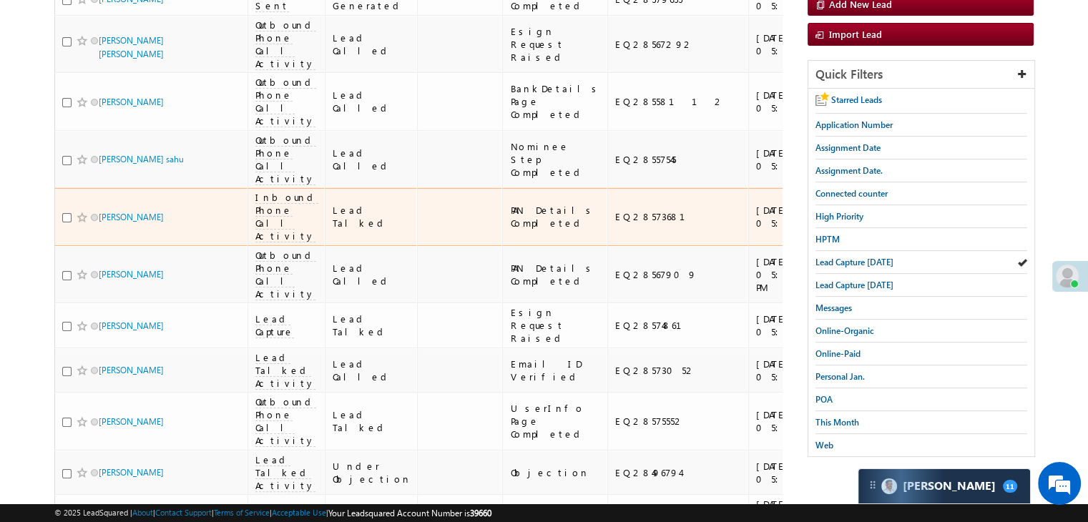
scroll to position [215, 0]
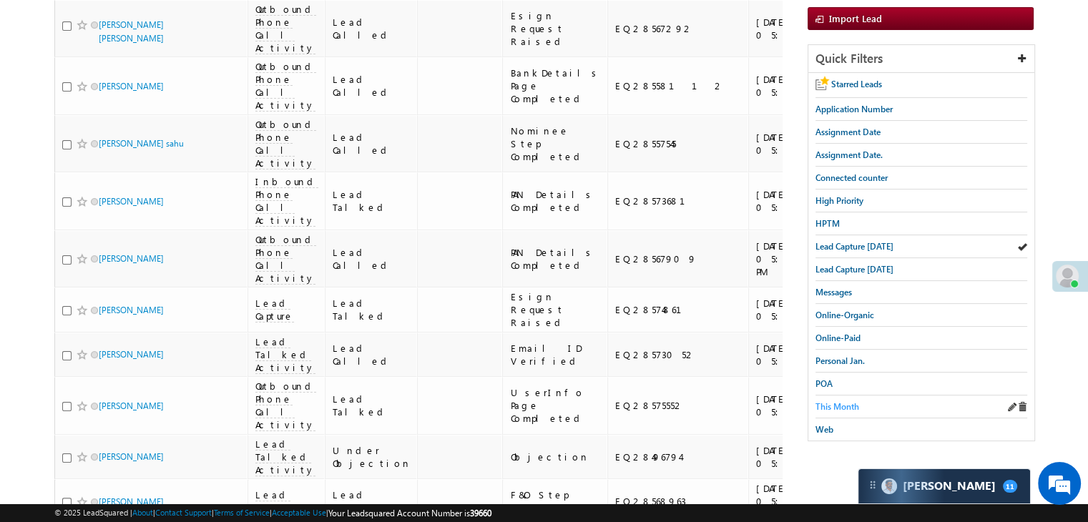
click at [838, 401] on span "This Month" at bounding box center [838, 406] width 44 height 11
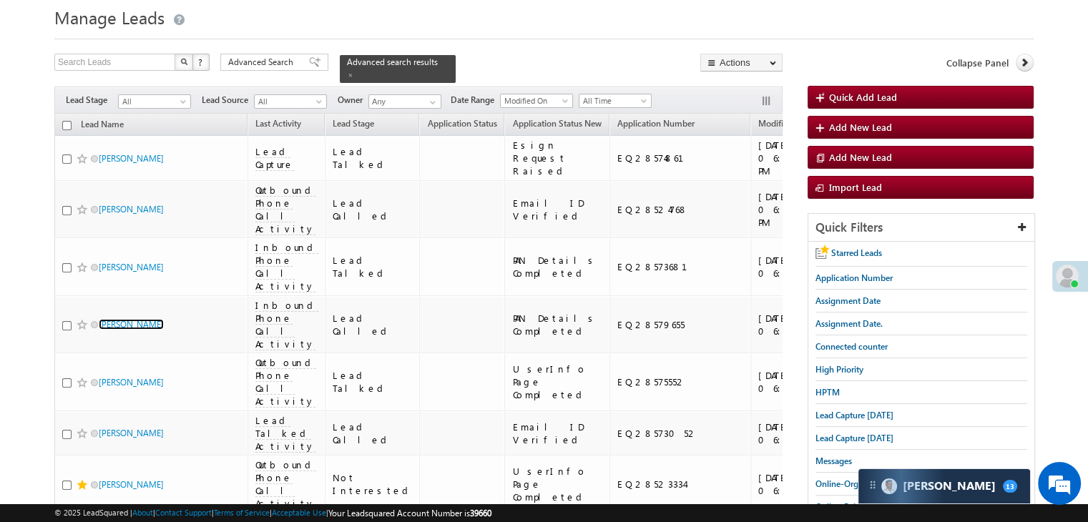
scroll to position [72, 0]
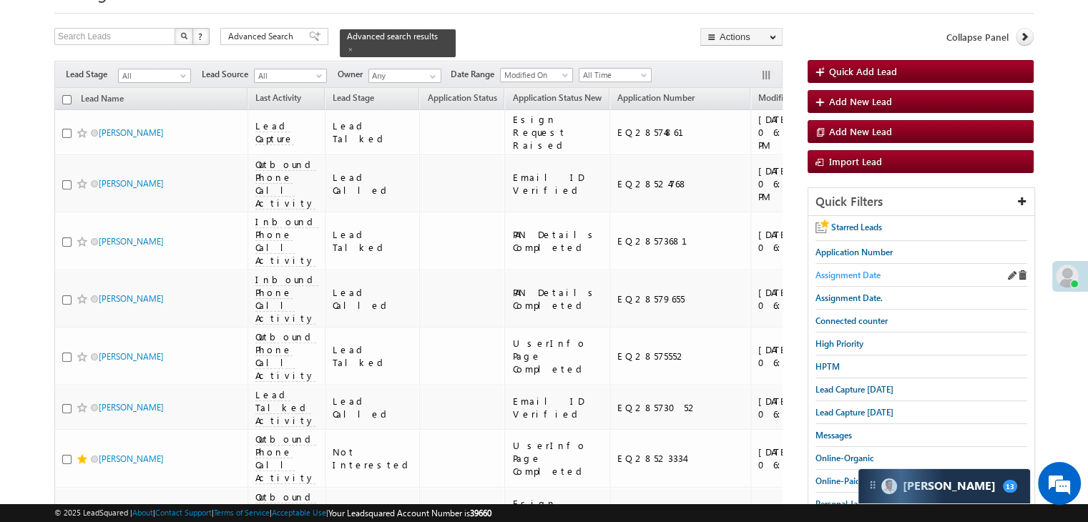
click at [846, 276] on span "Assignment Date" at bounding box center [848, 275] width 65 height 11
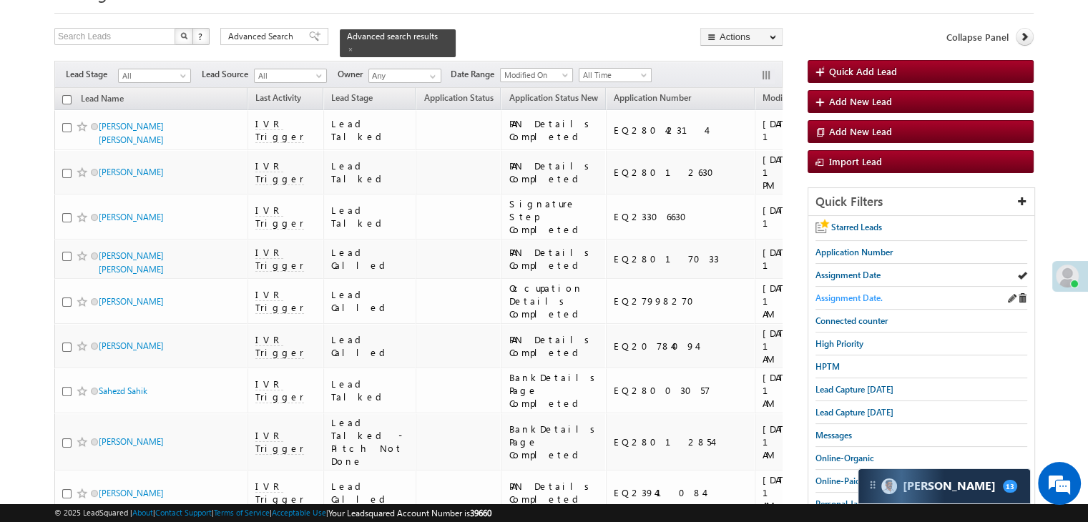
click at [841, 297] on span "Assignment Date." at bounding box center [849, 298] width 67 height 11
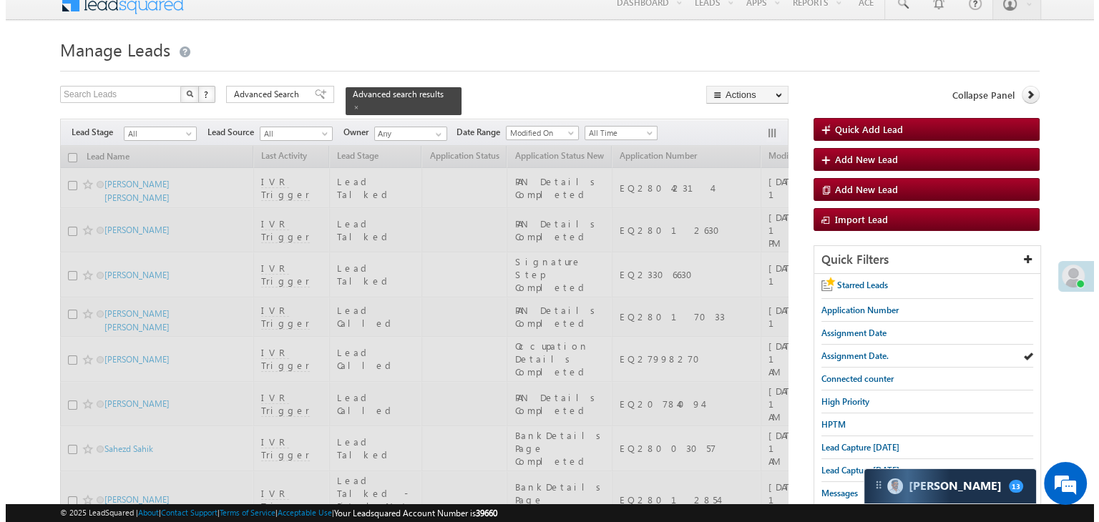
scroll to position [0, 0]
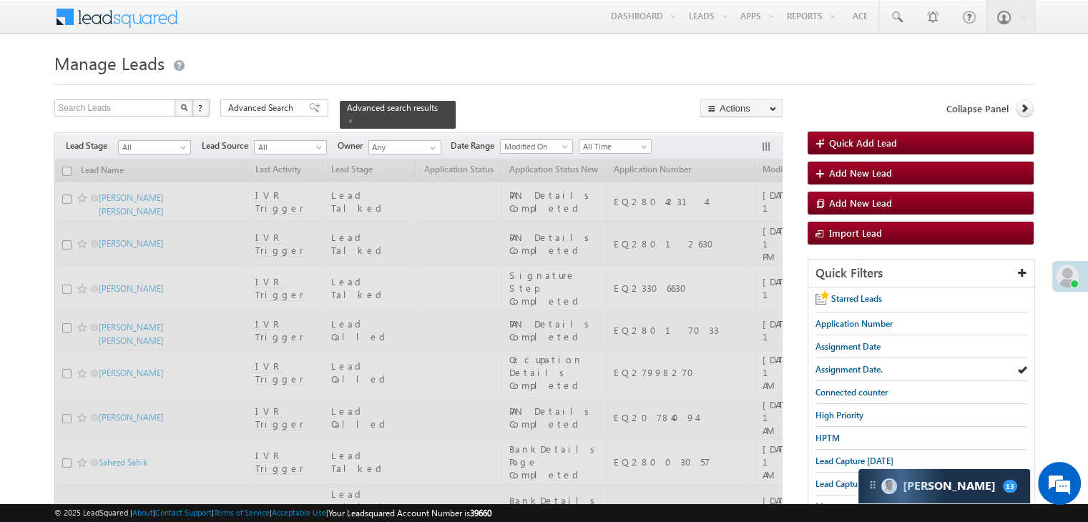
click at [286, 109] on span "Advanced Search" at bounding box center [262, 108] width 69 height 13
click at [0, 0] on div "× Advanced Search" at bounding box center [0, 0] width 0 height 0
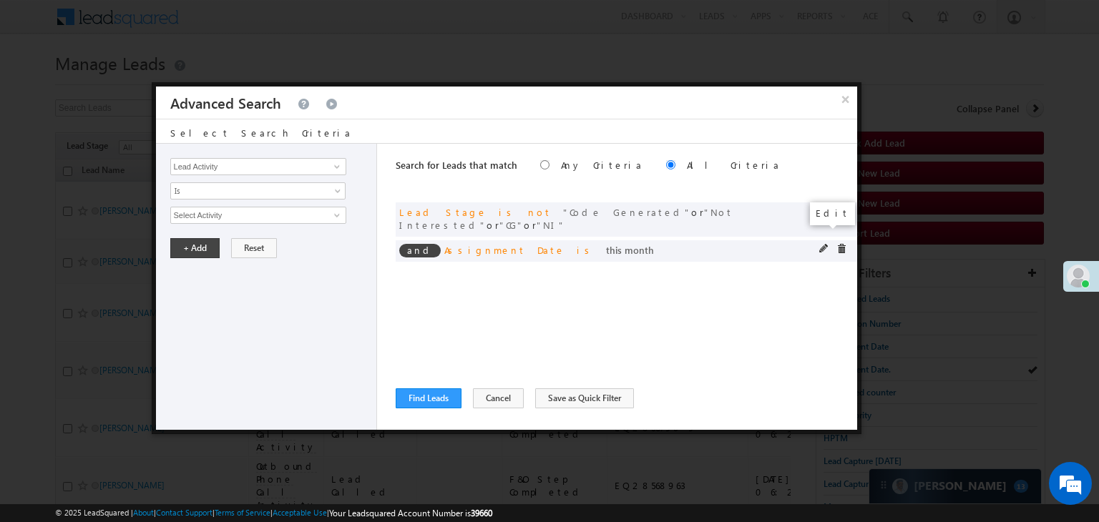
click at [823, 244] on span at bounding box center [824, 249] width 10 height 10
click at [225, 212] on span "This Month" at bounding box center [248, 215] width 155 height 13
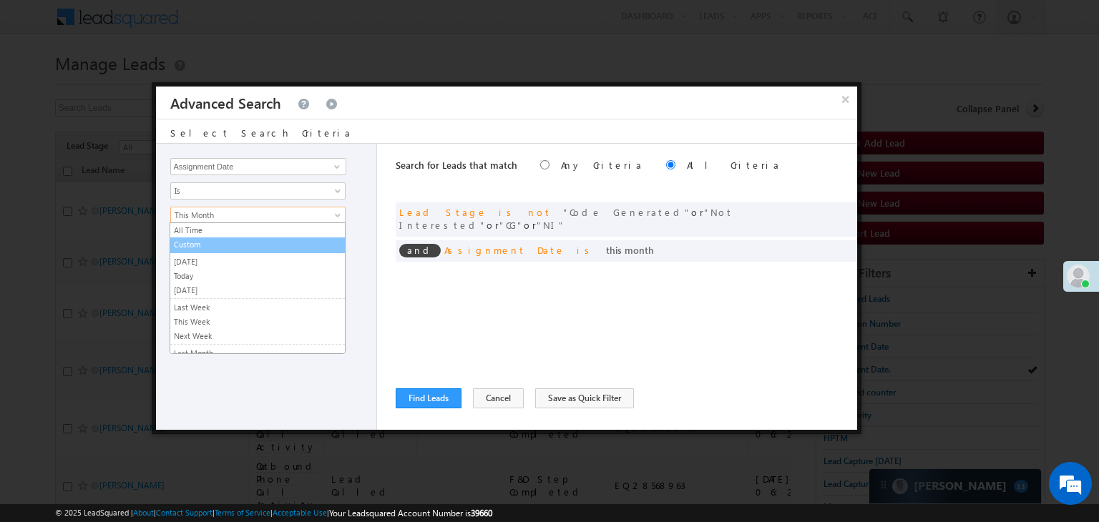
click at [213, 245] on link "Custom" at bounding box center [257, 244] width 175 height 13
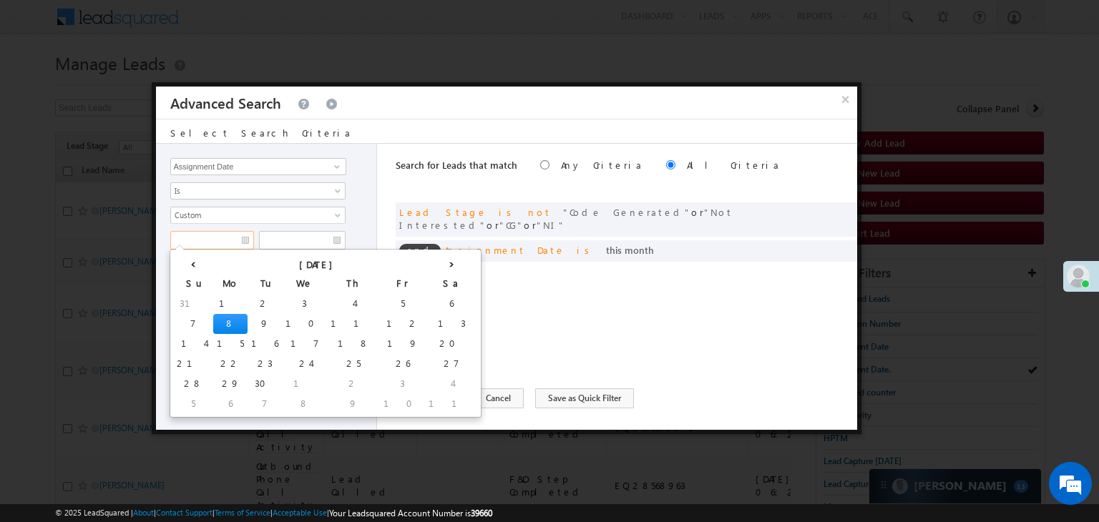
click at [214, 238] on input "text" at bounding box center [212, 240] width 84 height 19
click at [380, 295] on td "5" at bounding box center [402, 304] width 45 height 20
type input "09/05/25"
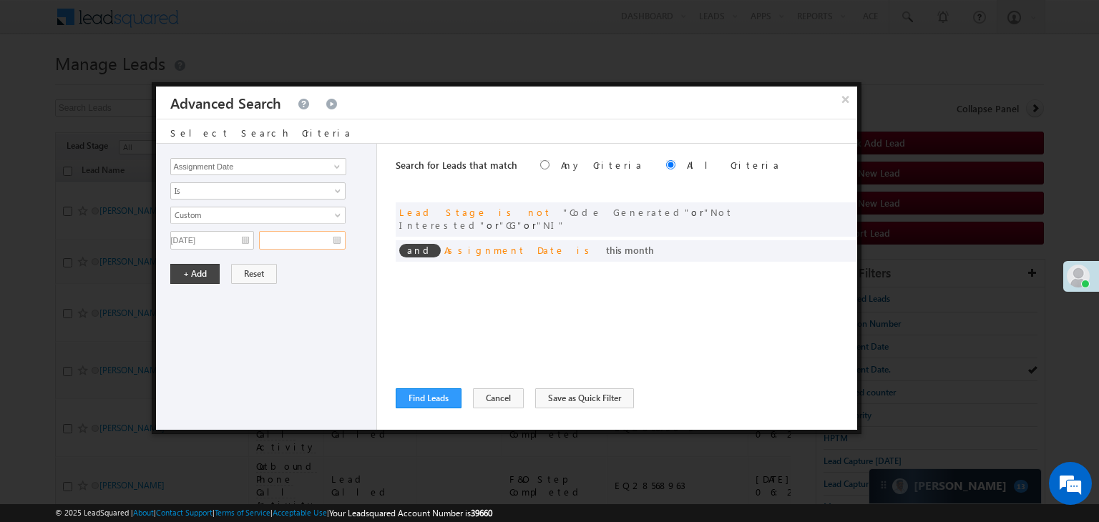
click at [308, 241] on input "text" at bounding box center [302, 240] width 87 height 19
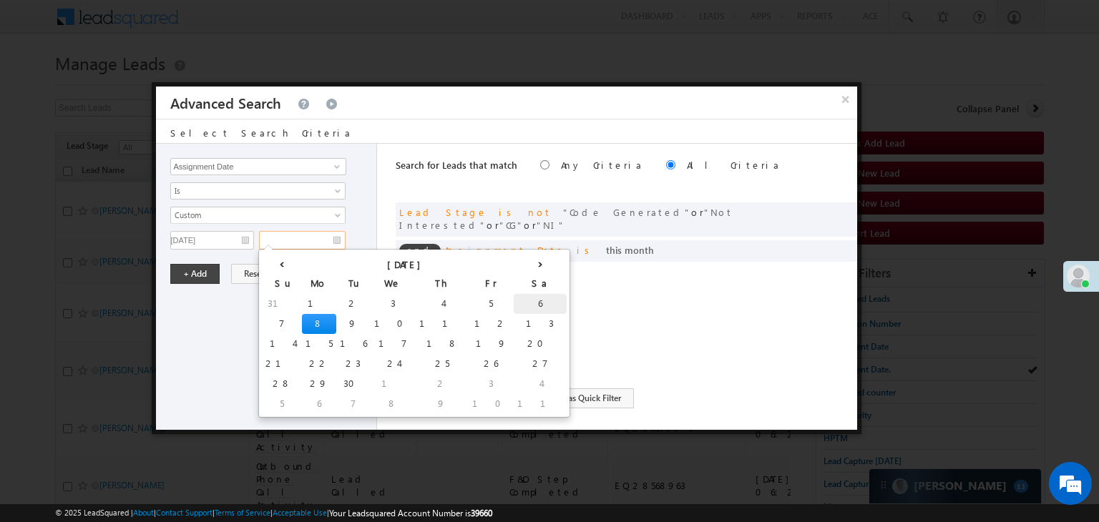
click at [514, 303] on td "6" at bounding box center [540, 304] width 53 height 20
type input "09/06/25"
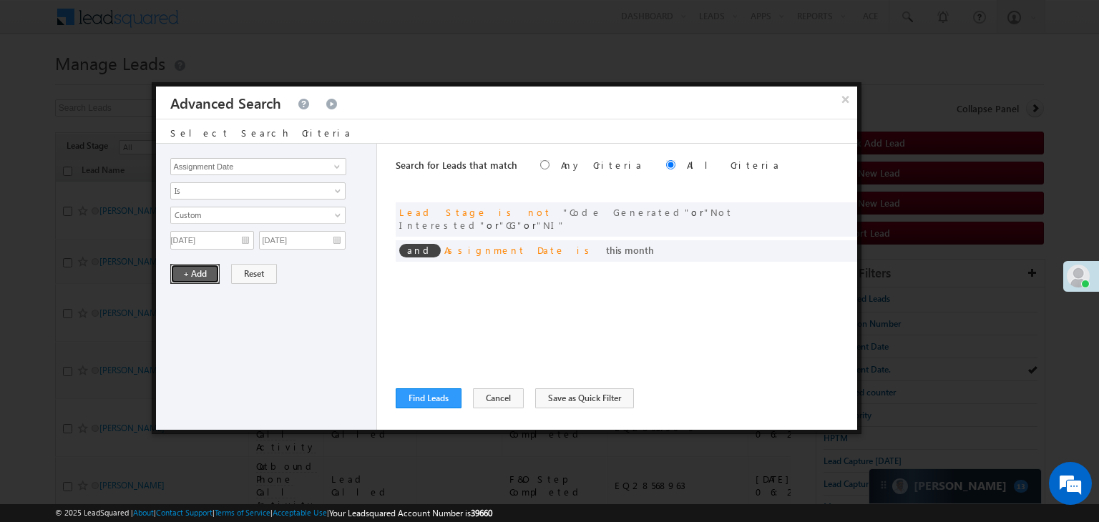
click at [202, 270] on button "+ Add" at bounding box center [194, 274] width 49 height 20
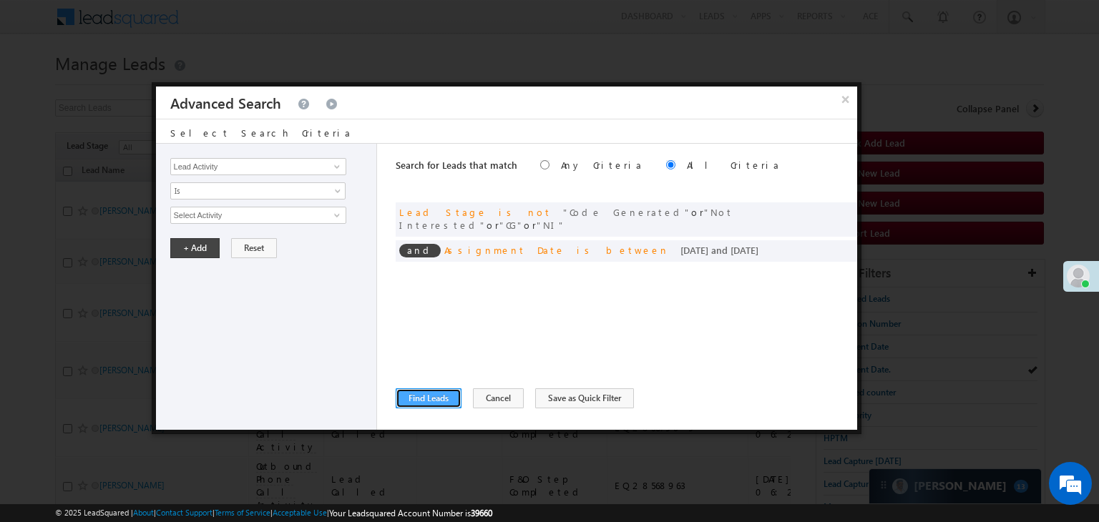
click at [410, 403] on button "Find Leads" at bounding box center [429, 398] width 66 height 20
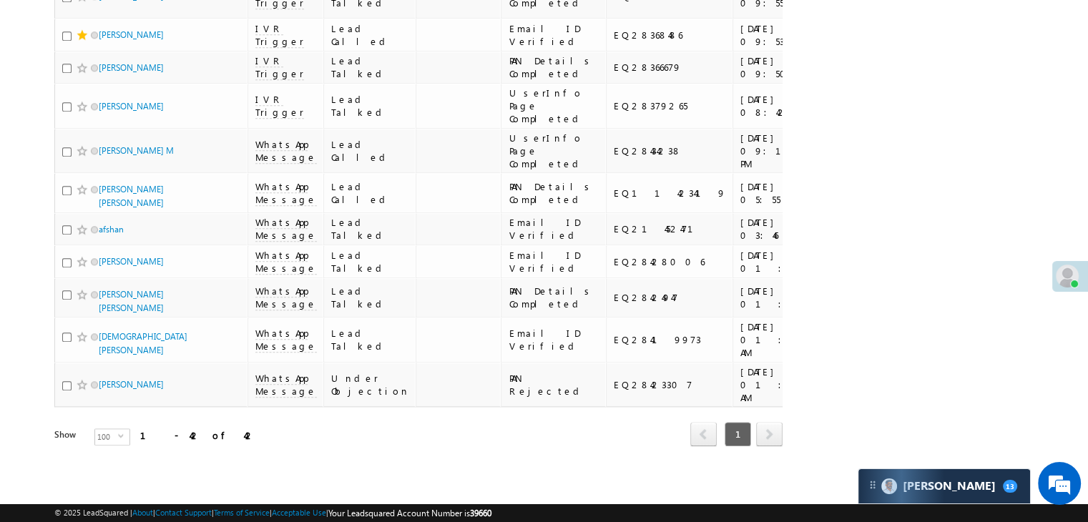
scroll to position [1717, 0]
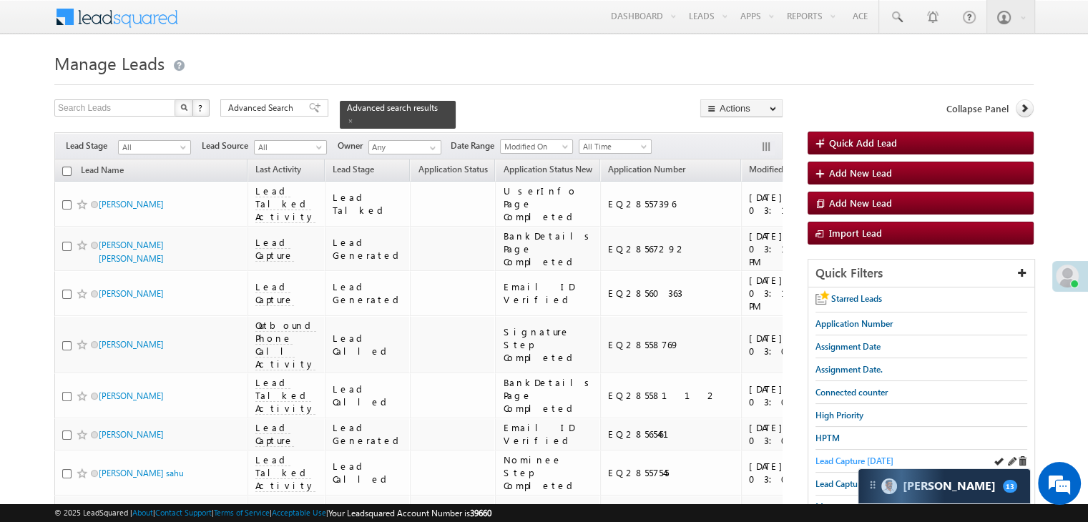
click at [848, 456] on span "Lead Capture [DATE]" at bounding box center [855, 461] width 78 height 11
